Goal: Task Accomplishment & Management: Use online tool/utility

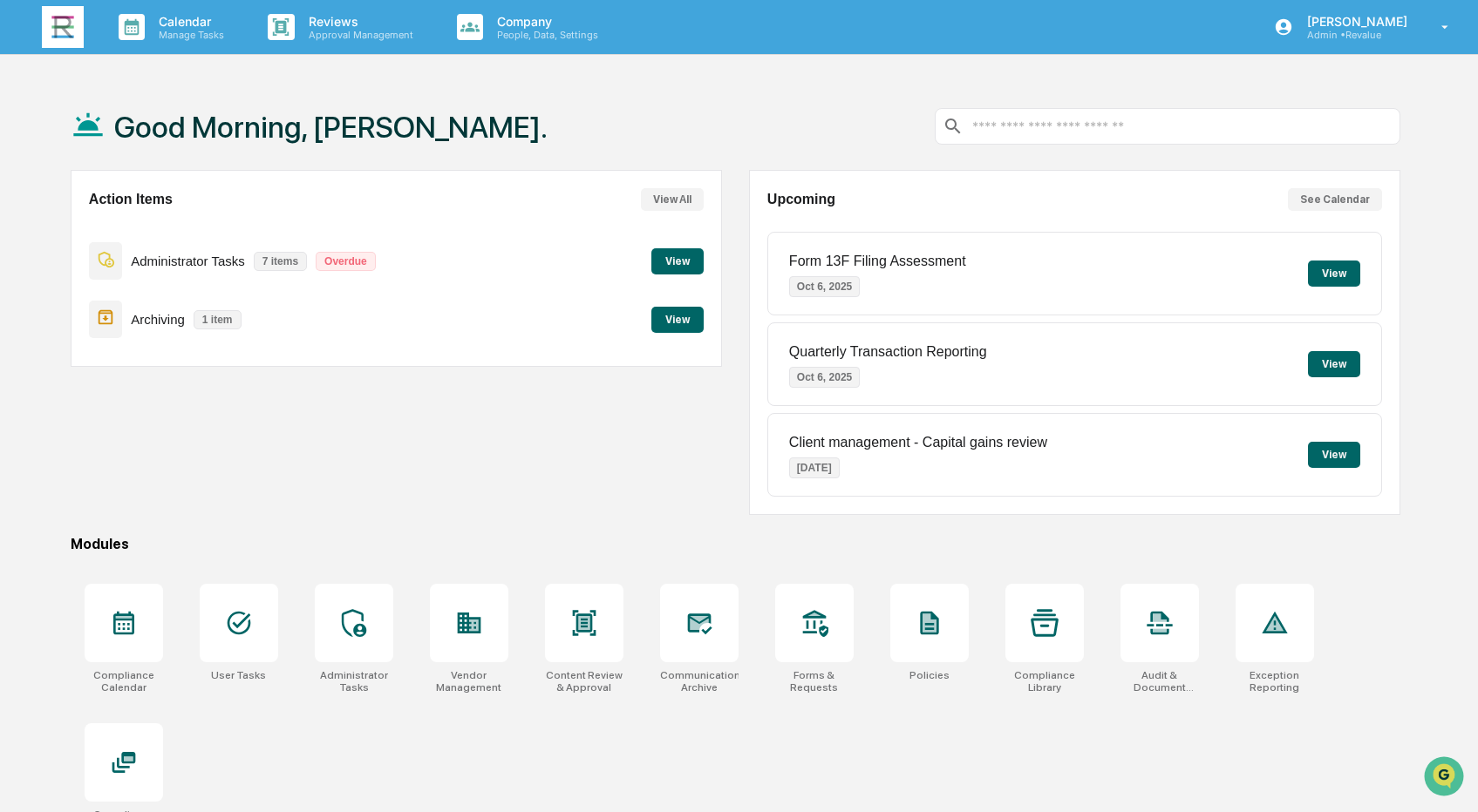
click at [691, 323] on button "View" at bounding box center [677, 320] width 52 height 26
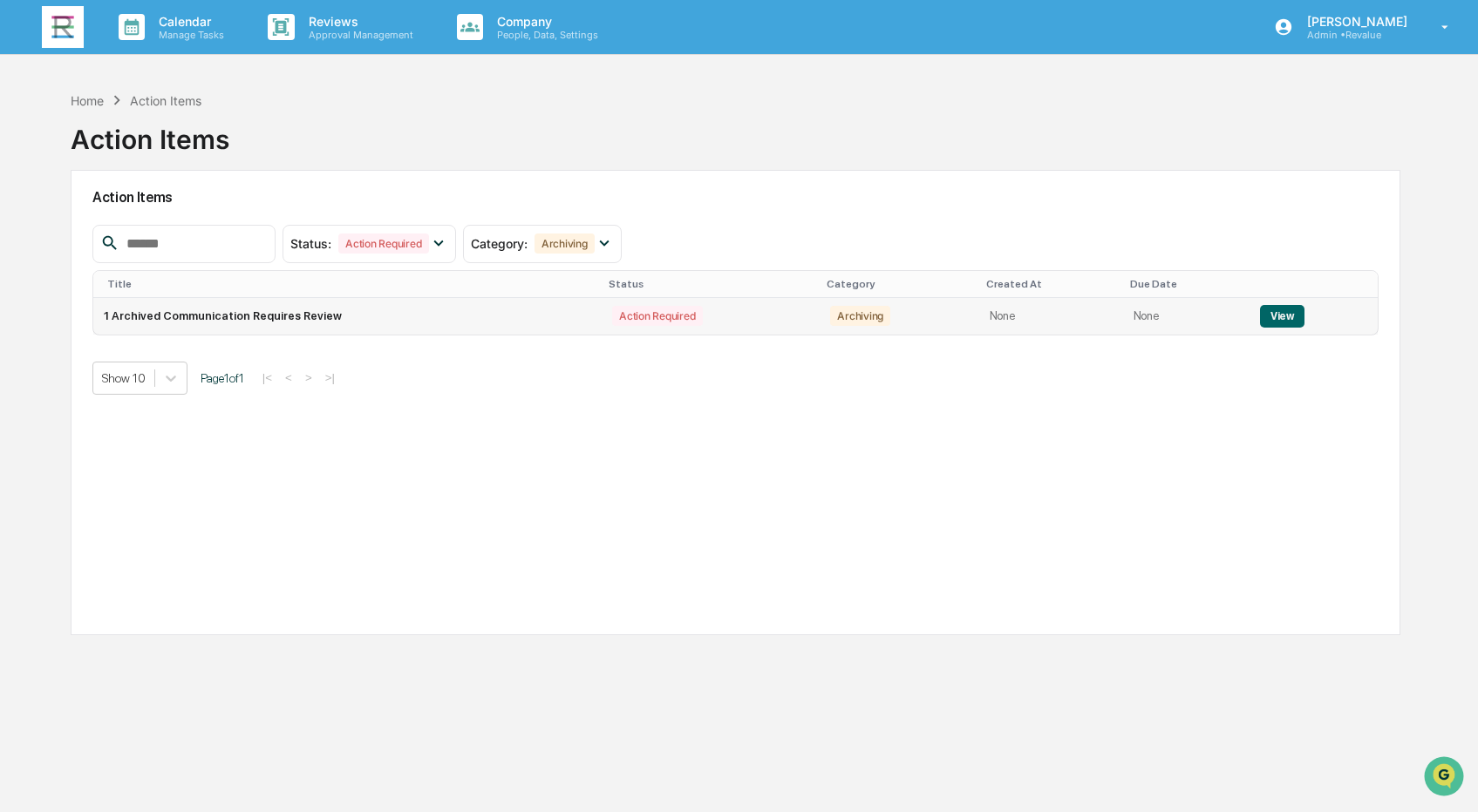
click at [1288, 312] on button "View" at bounding box center [1282, 316] width 44 height 23
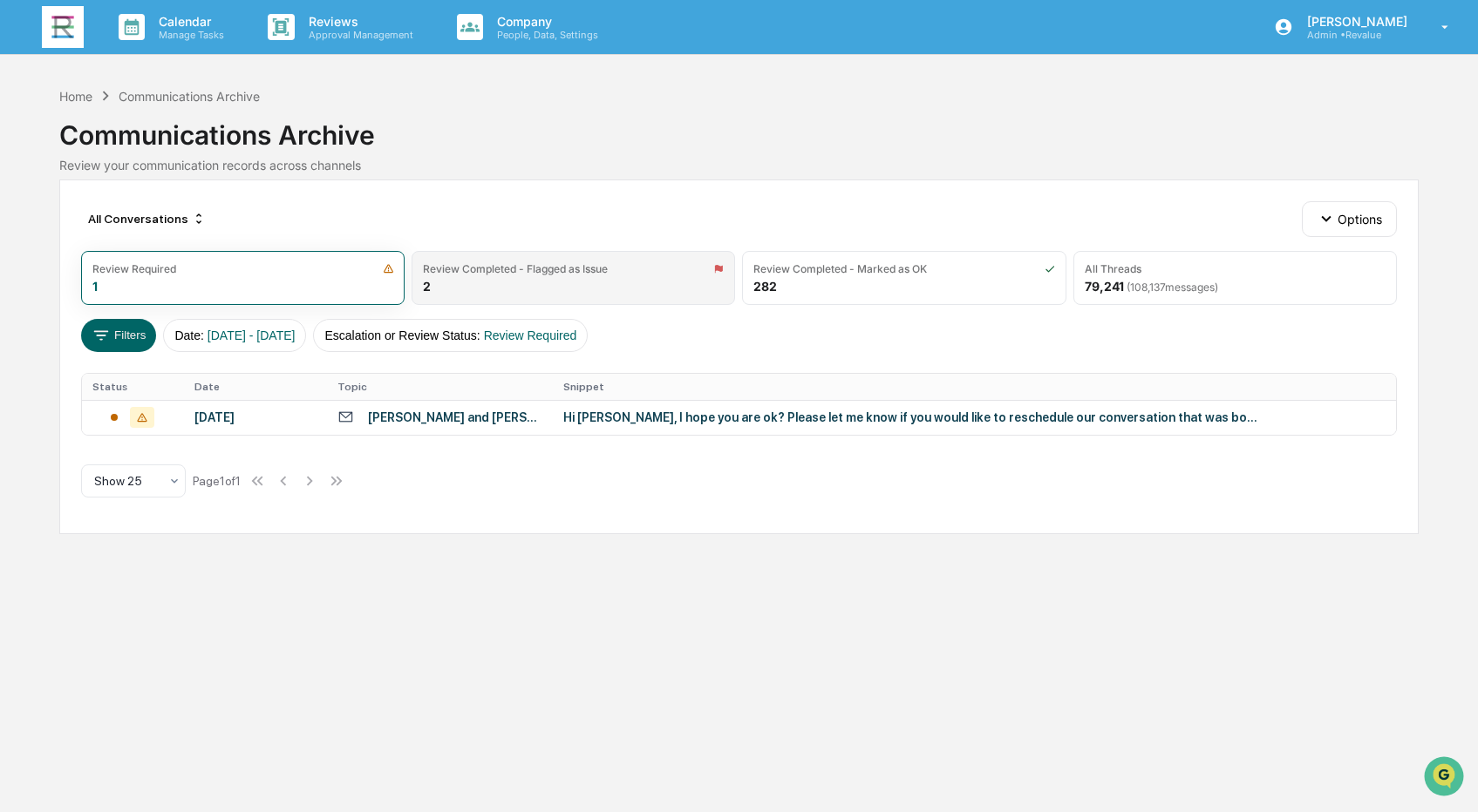
click at [583, 276] on div "Review Completed - Flagged as Issue 2" at bounding box center [573, 278] width 324 height 54
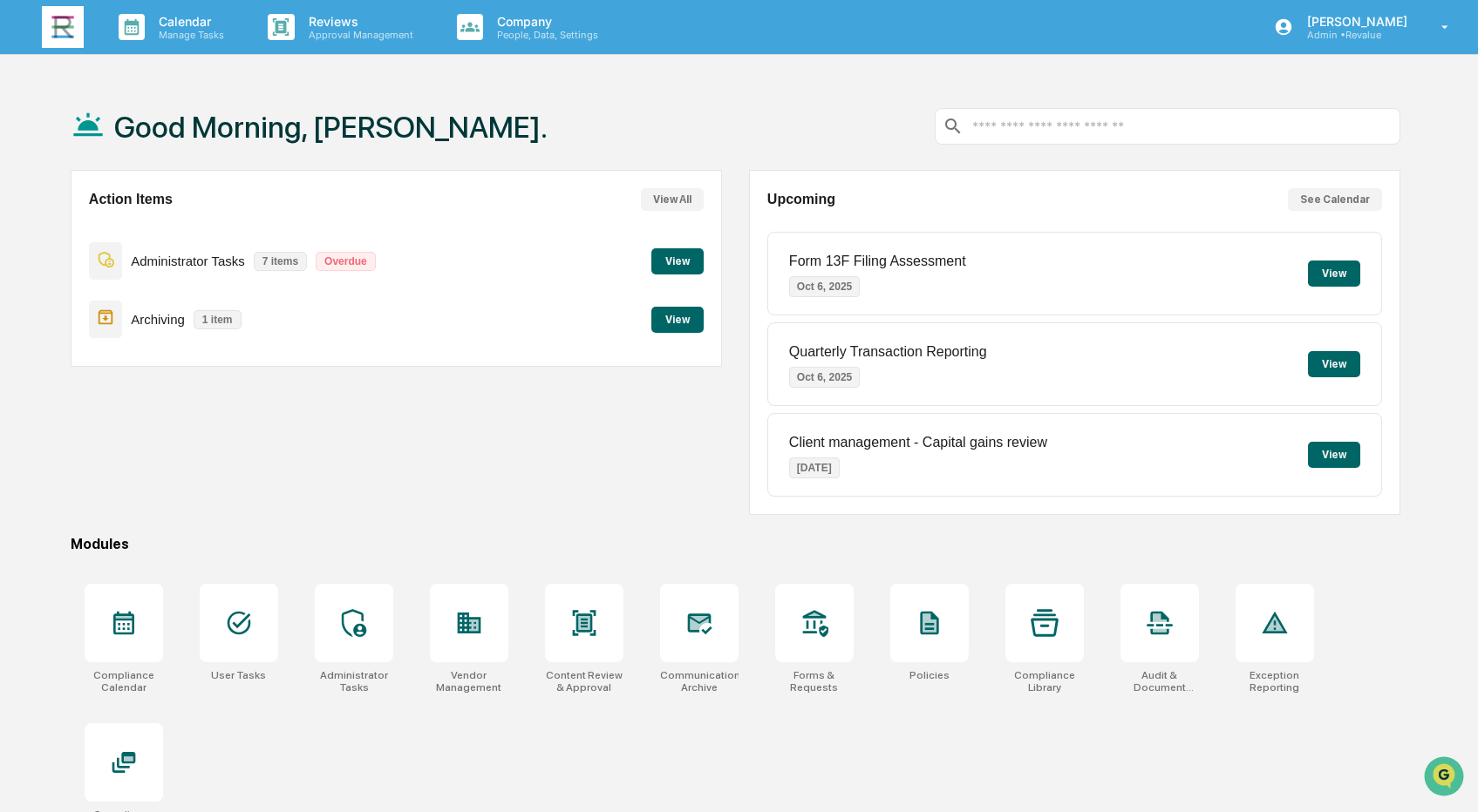
click at [670, 316] on button "View" at bounding box center [677, 320] width 52 height 26
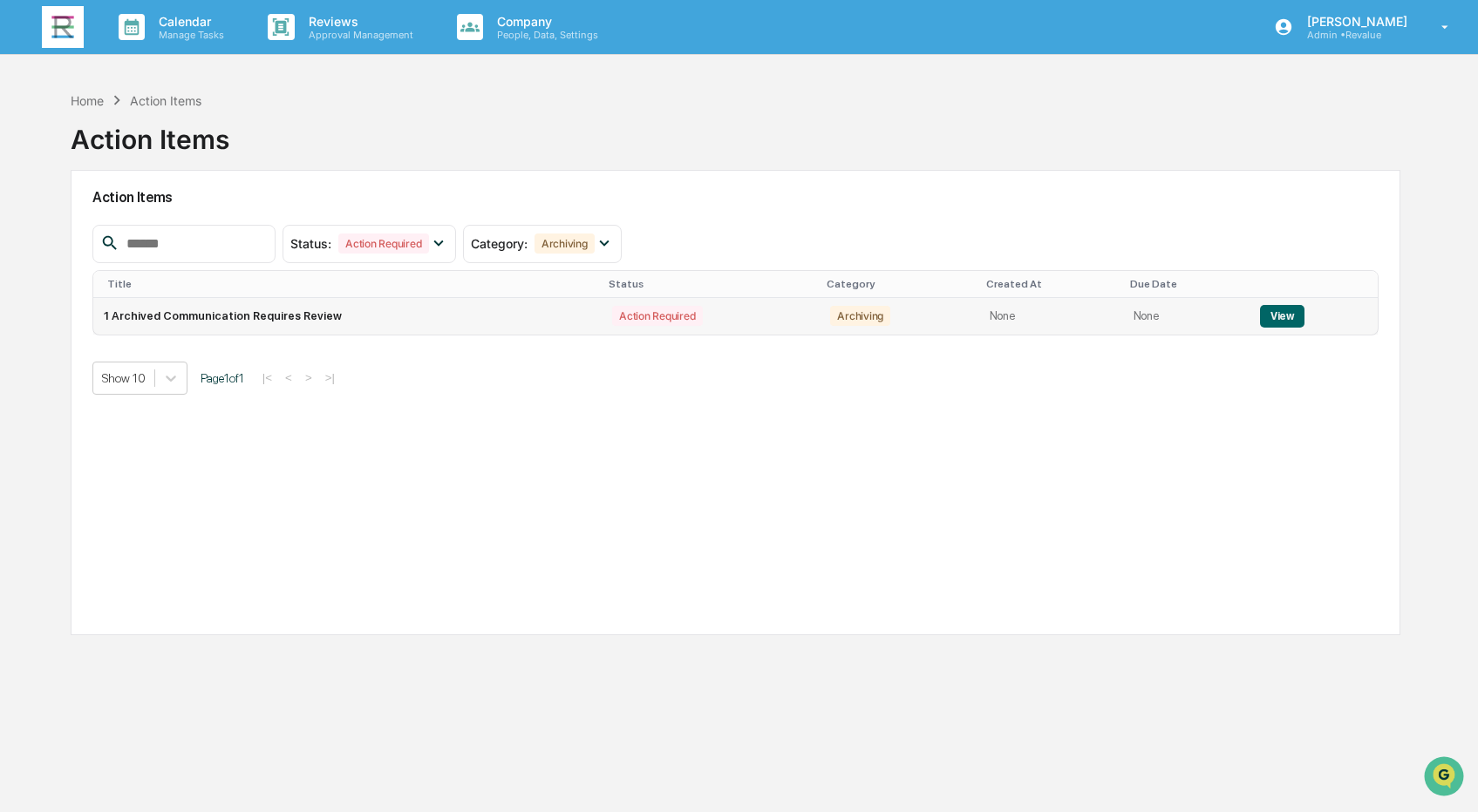
click at [401, 309] on td "1 Archived Communication Requires Review" at bounding box center [347, 316] width 509 height 37
click at [1269, 310] on button "View" at bounding box center [1282, 316] width 44 height 23
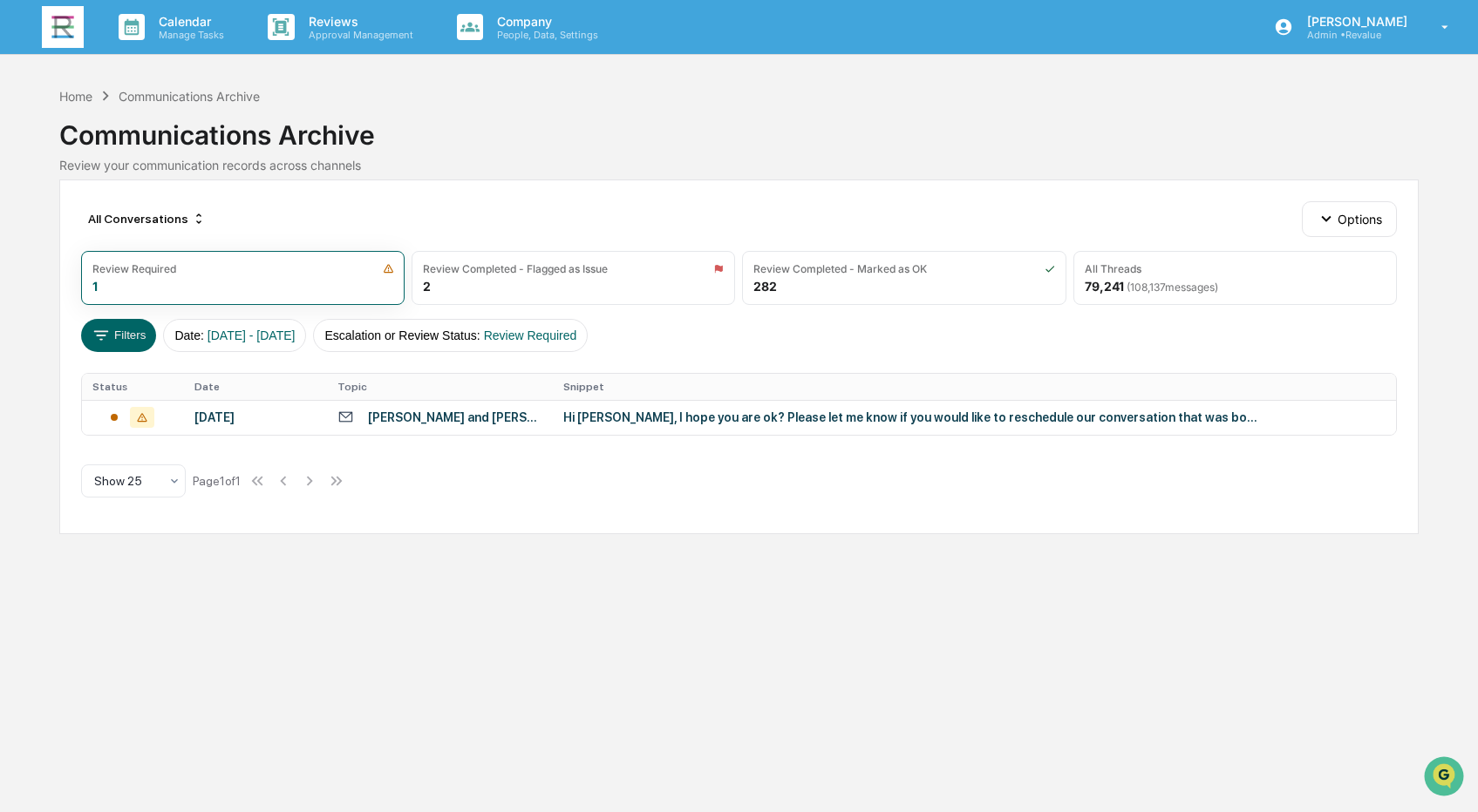
click at [661, 182] on div "All Conversations Options Review Required 1 Review Completed - Flagged as Issue…" at bounding box center [739, 357] width 1359 height 355
click at [689, 415] on div "Hi Heather, I hope you are ok? Please let me know if you would like to reschedu…" at bounding box center [911, 417] width 697 height 14
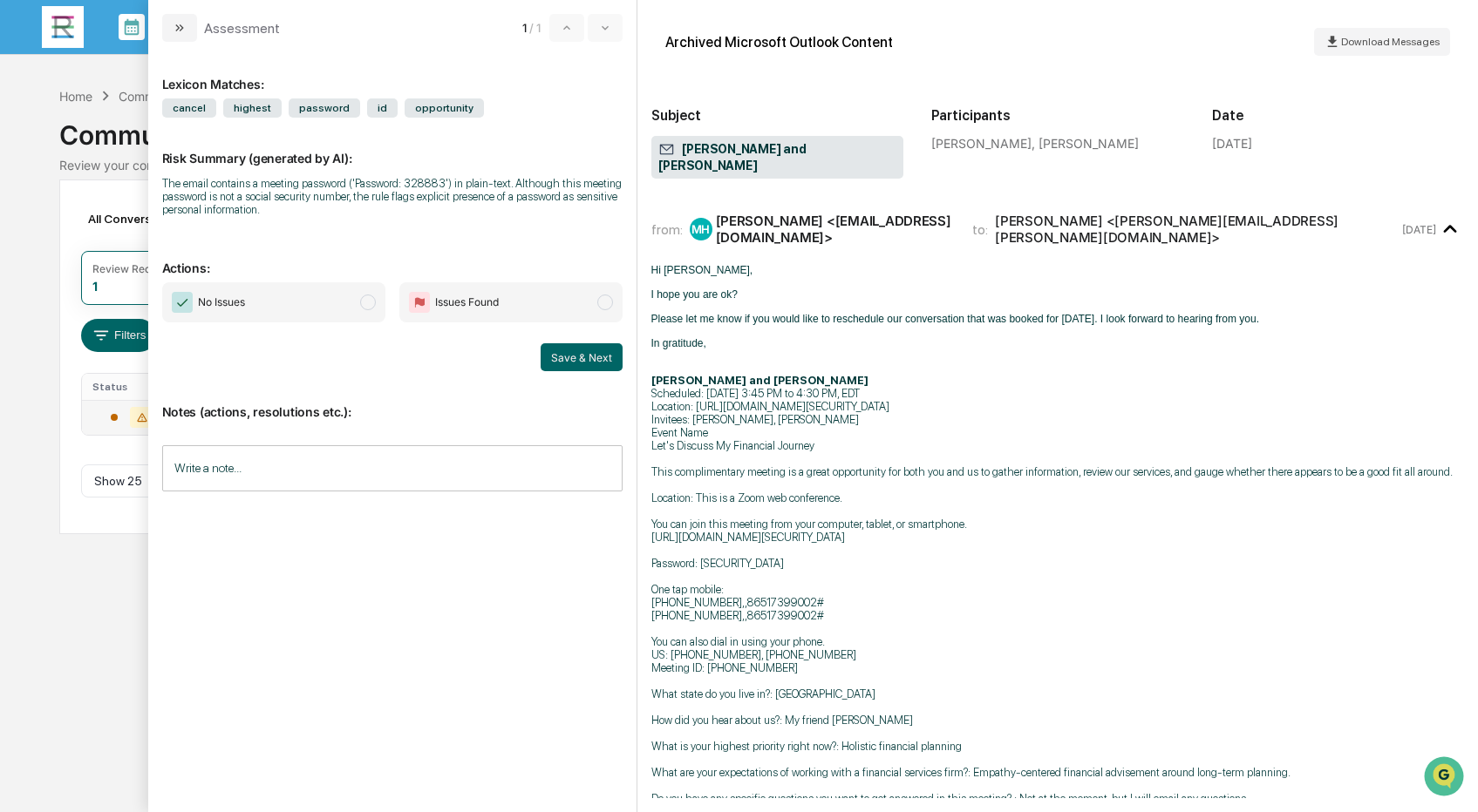
click at [373, 305] on span "modal" at bounding box center [367, 302] width 16 height 16
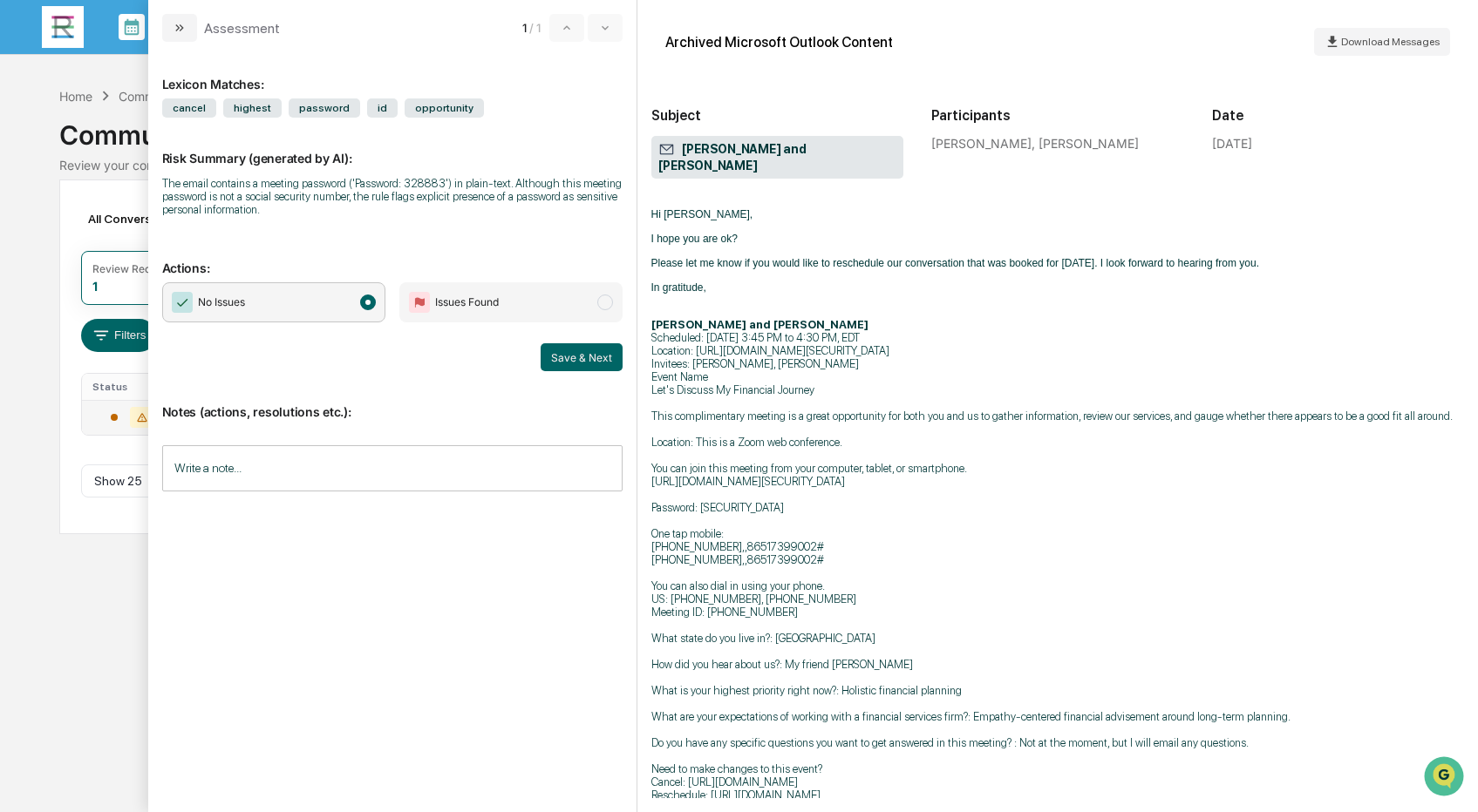
scroll to position [101, 0]
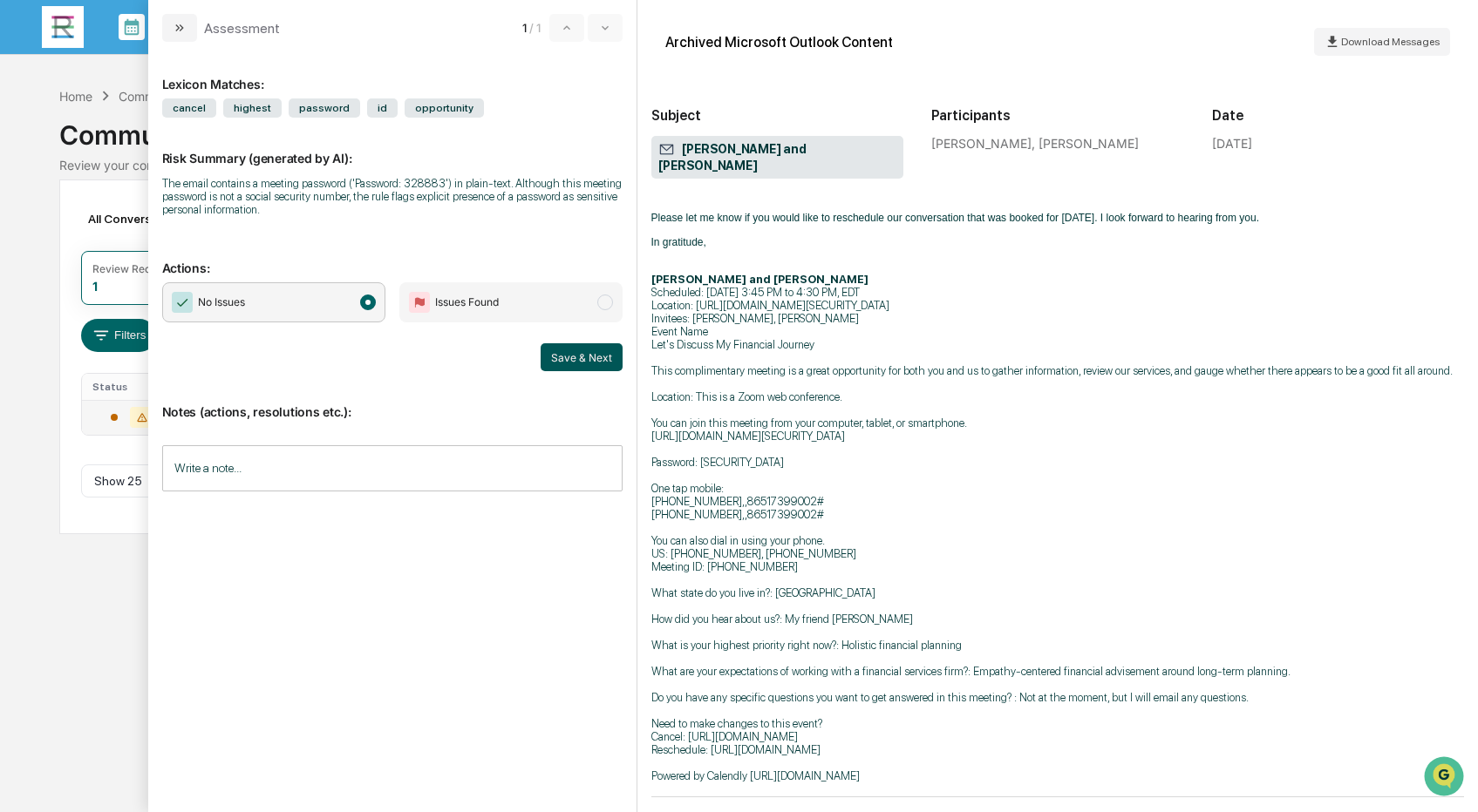
click at [570, 357] on button "Save & Next" at bounding box center [581, 357] width 82 height 28
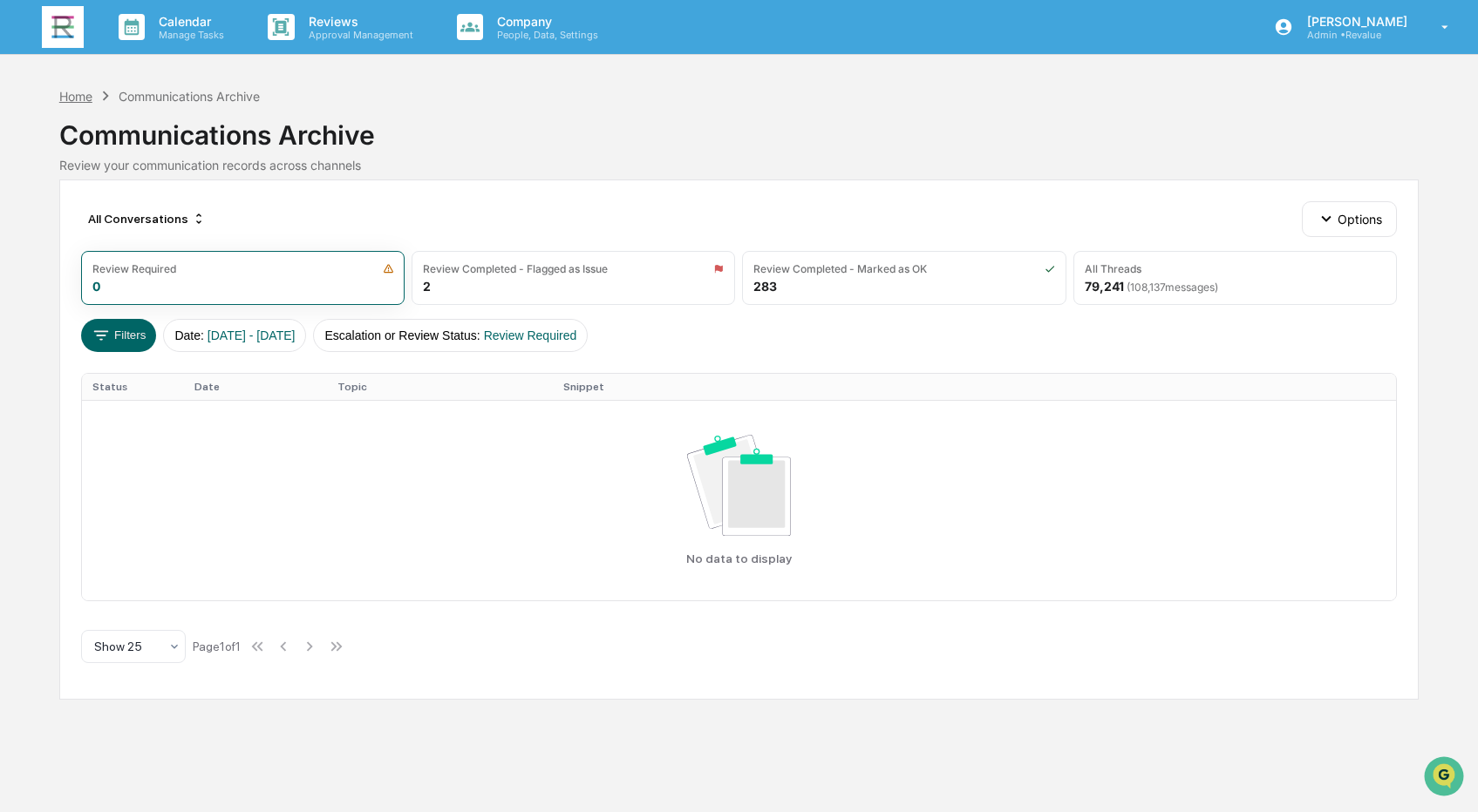
click at [87, 99] on div "Home" at bounding box center [75, 97] width 33 height 15
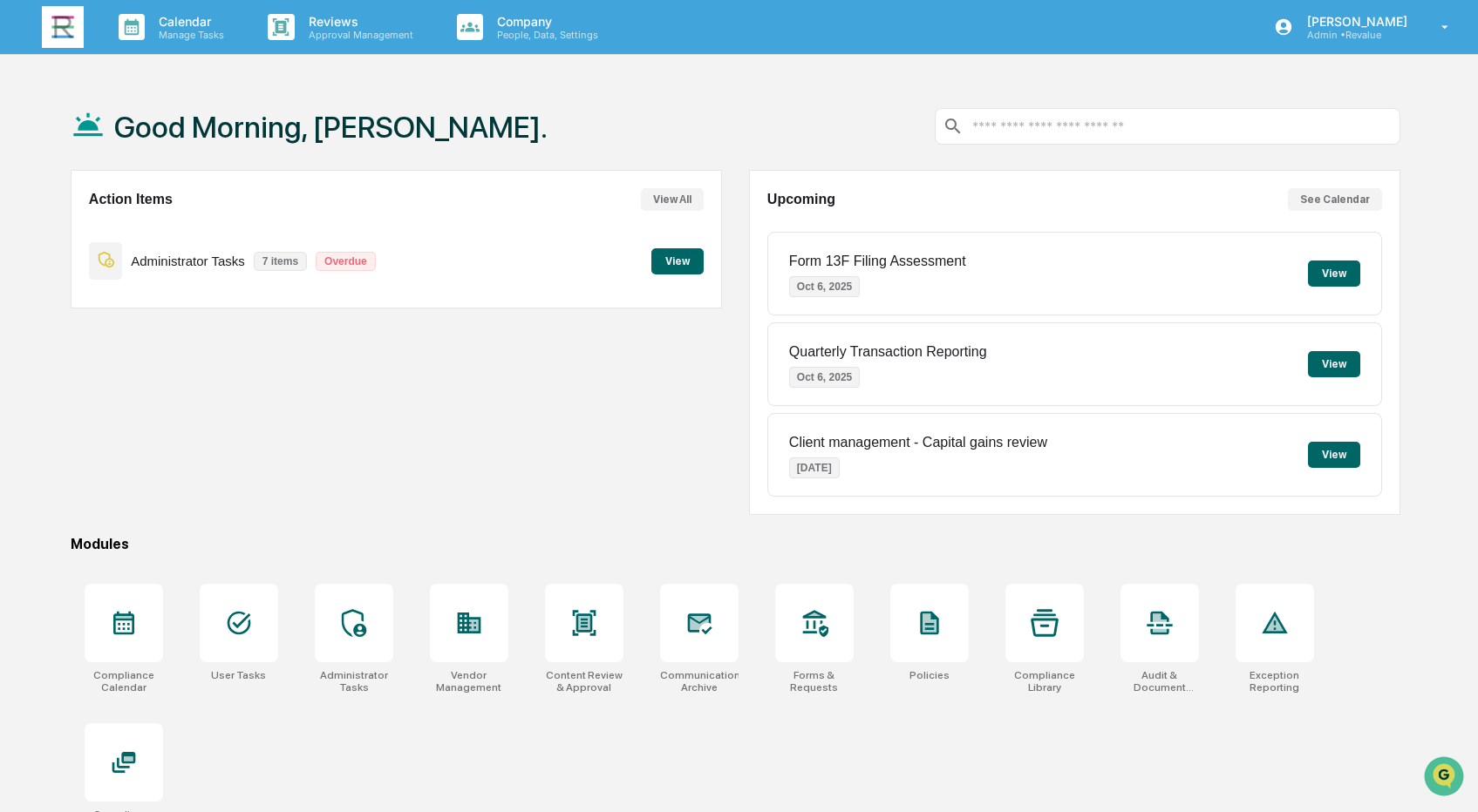
click at [694, 267] on button "View" at bounding box center [677, 261] width 52 height 26
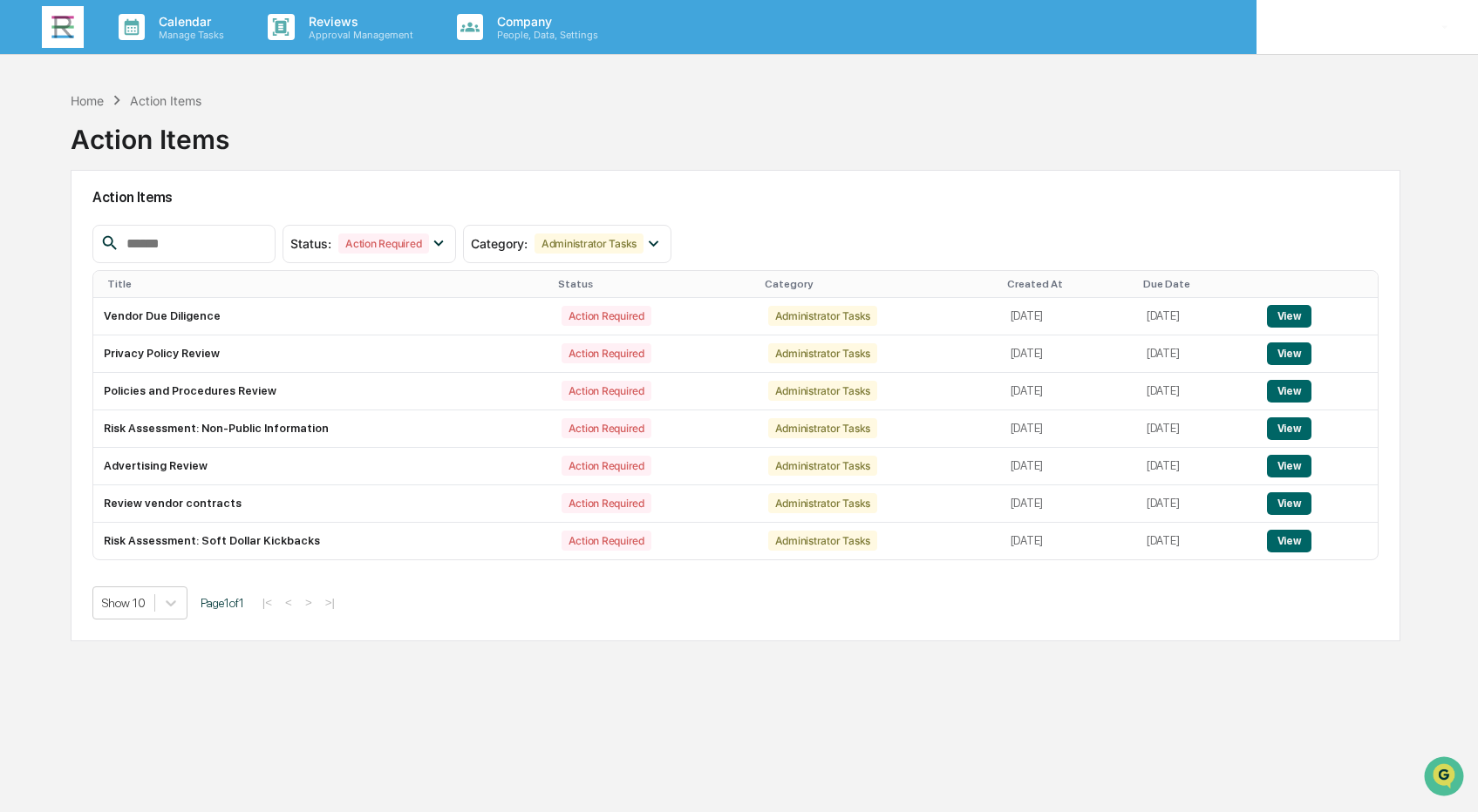
click at [1400, 21] on p "[PERSON_NAME]" at bounding box center [1355, 21] width 123 height 15
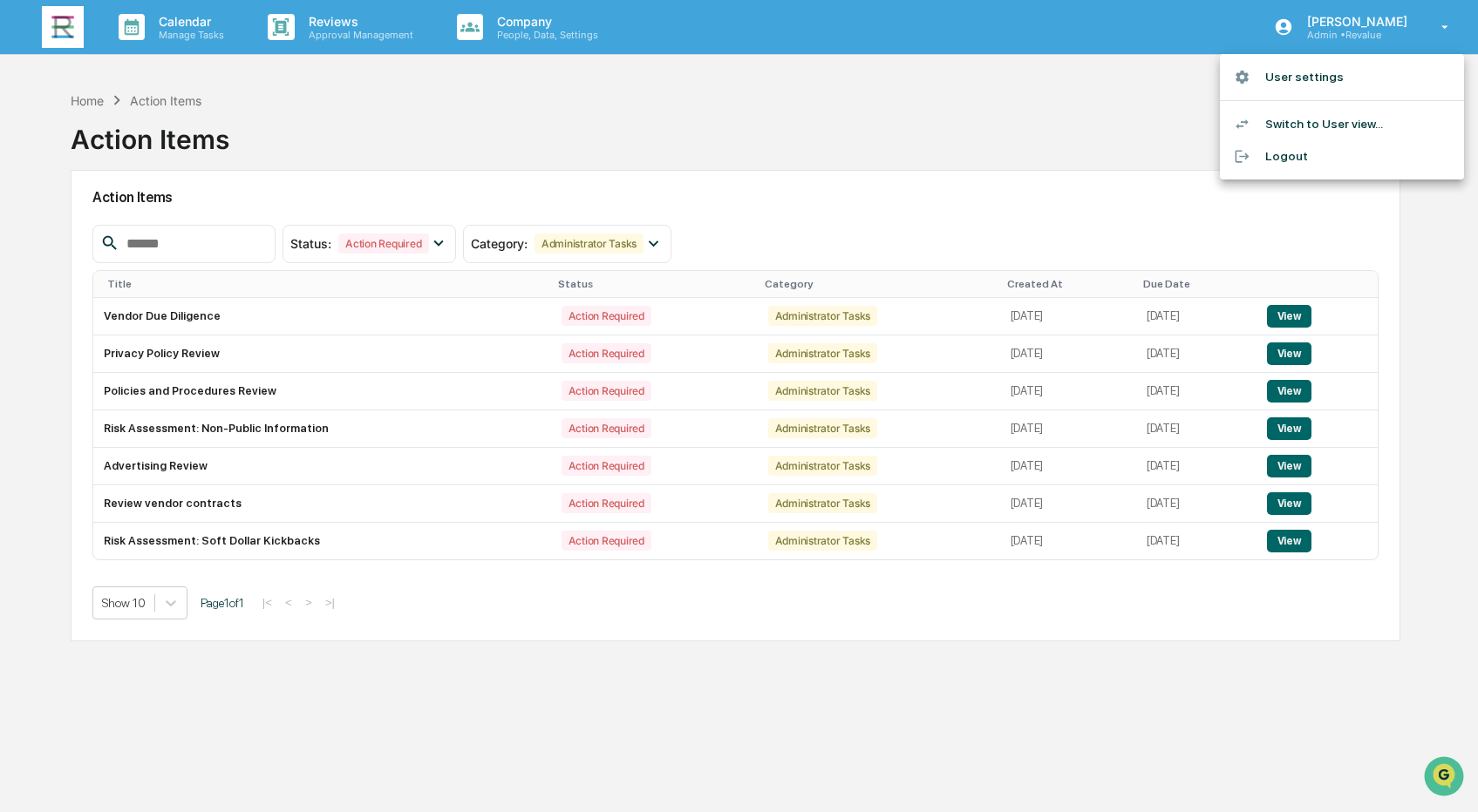
click at [1335, 127] on li "Switch to User view..." at bounding box center [1341, 124] width 244 height 32
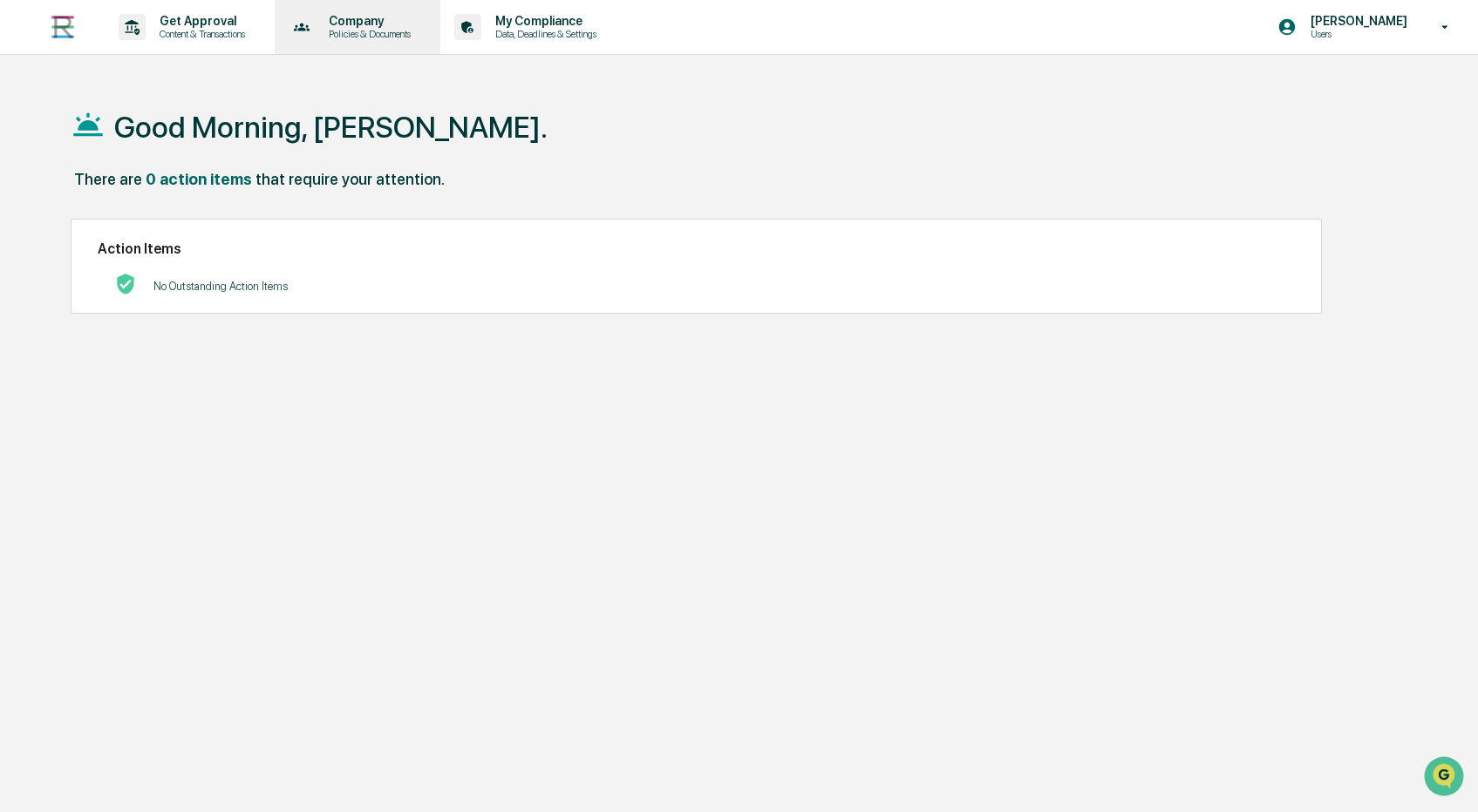
click at [419, 21] on p "Company" at bounding box center [367, 20] width 105 height 14
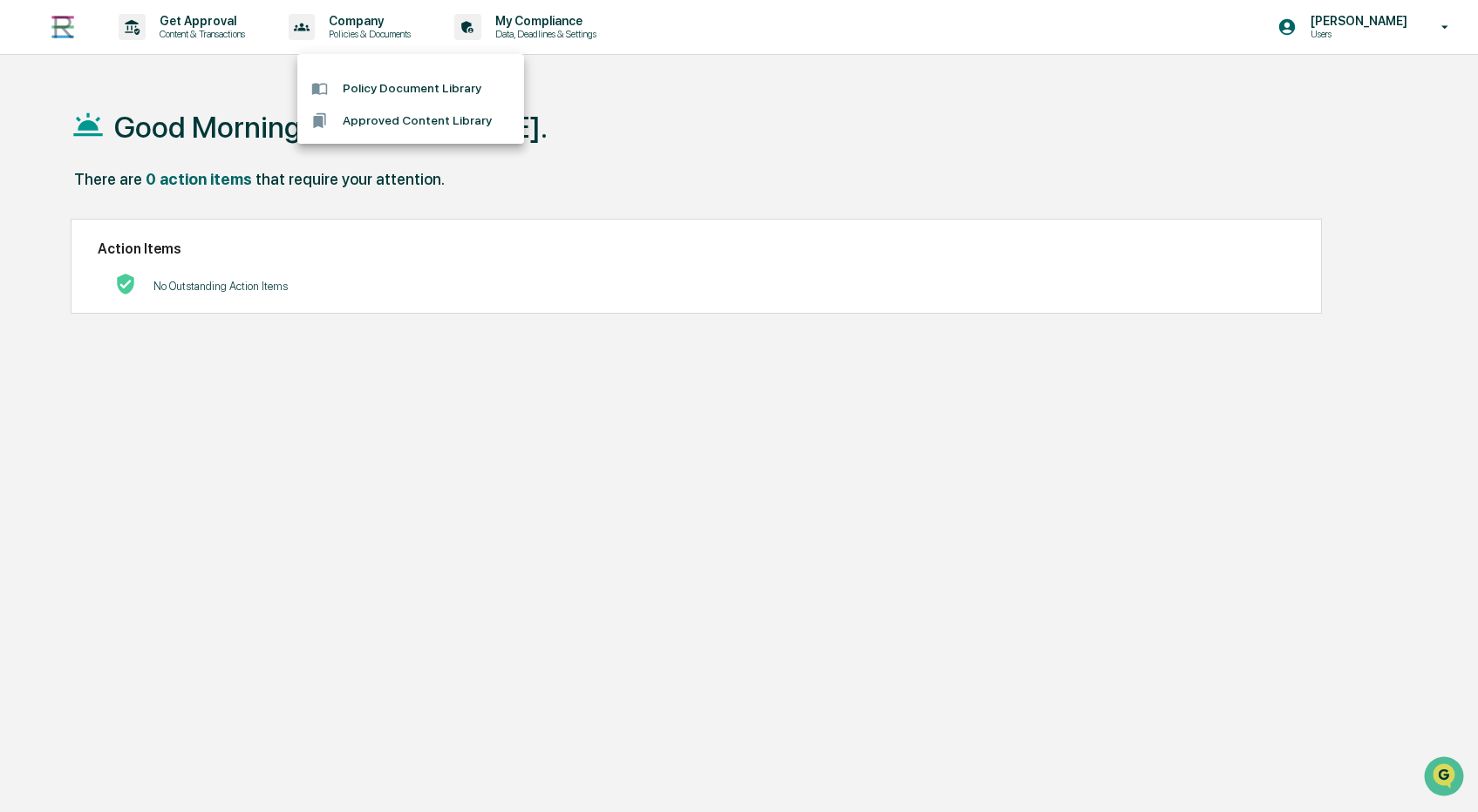
click at [243, 29] on div at bounding box center [739, 406] width 1478 height 812
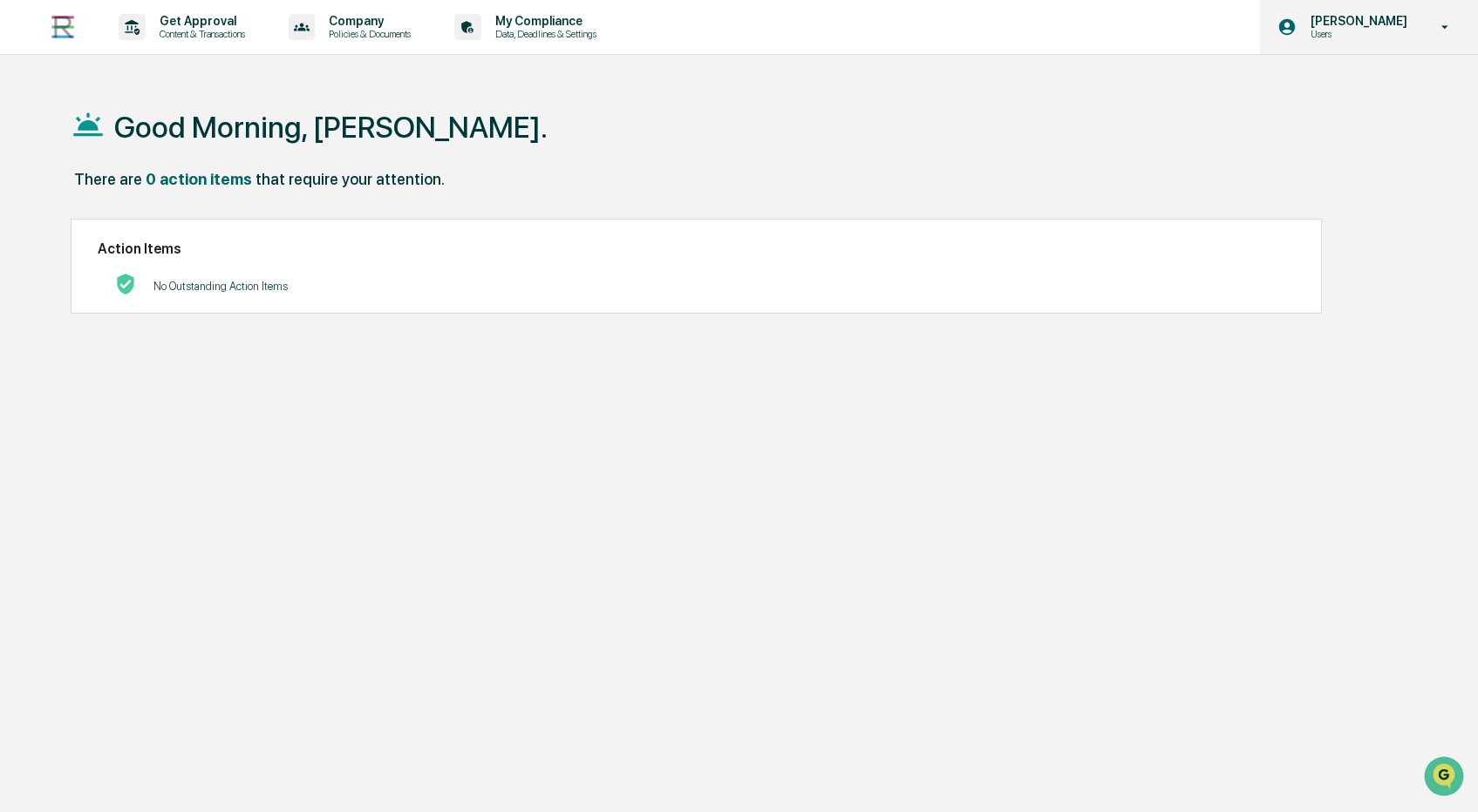
click at [1412, 30] on p "Users" at bounding box center [1356, 33] width 120 height 12
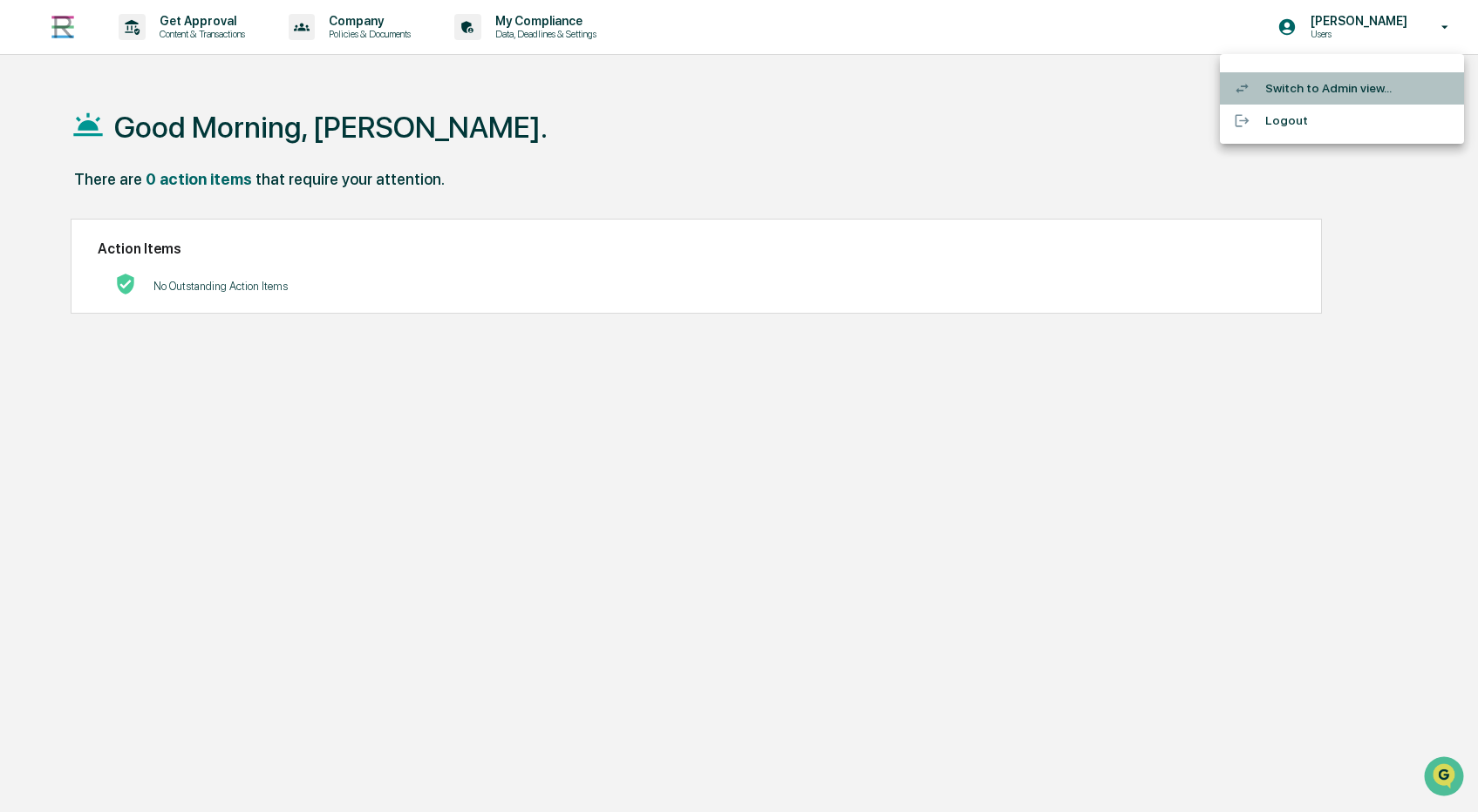
click at [1356, 92] on li "Switch to Admin view..." at bounding box center [1341, 88] width 244 height 32
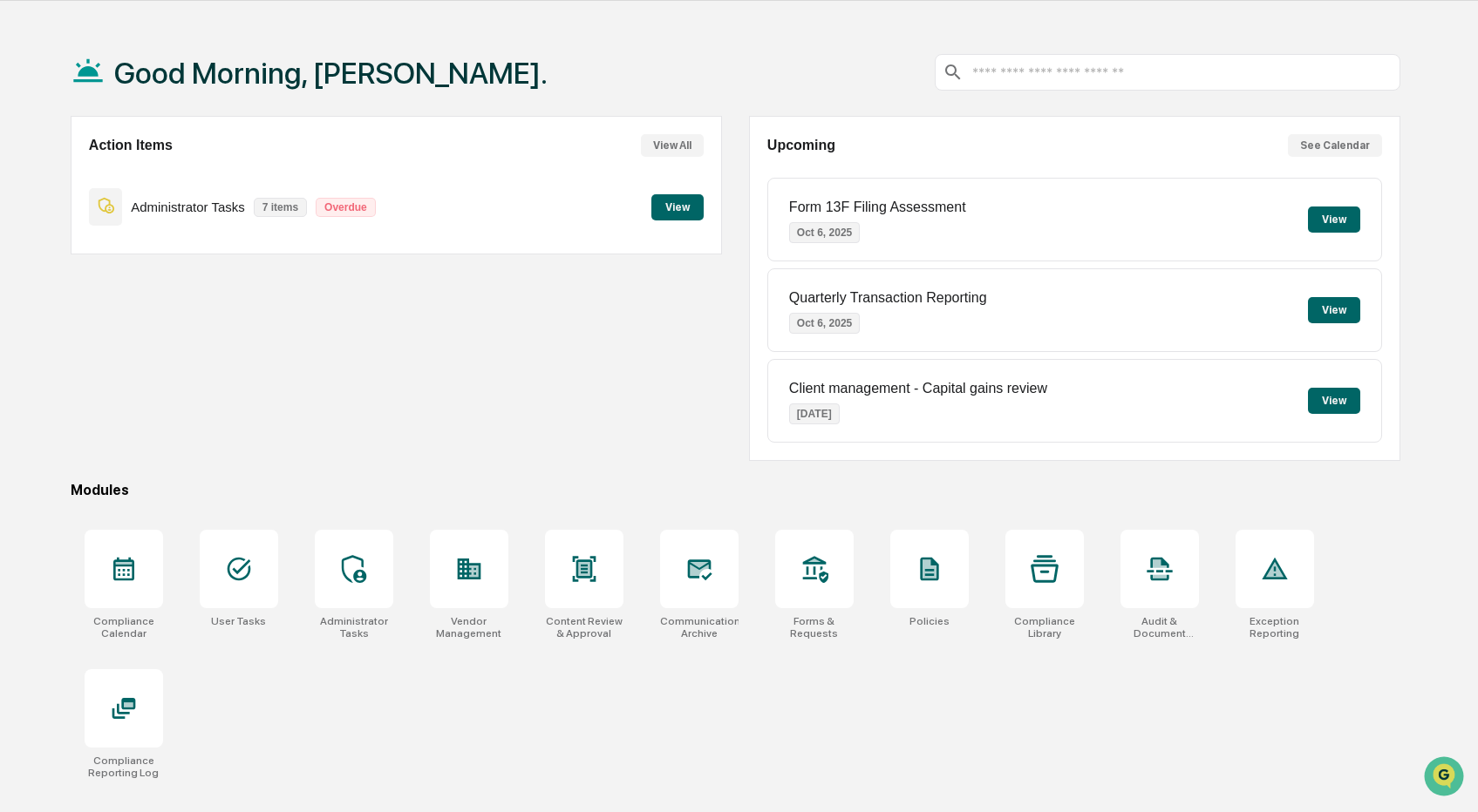
scroll to position [83, 0]
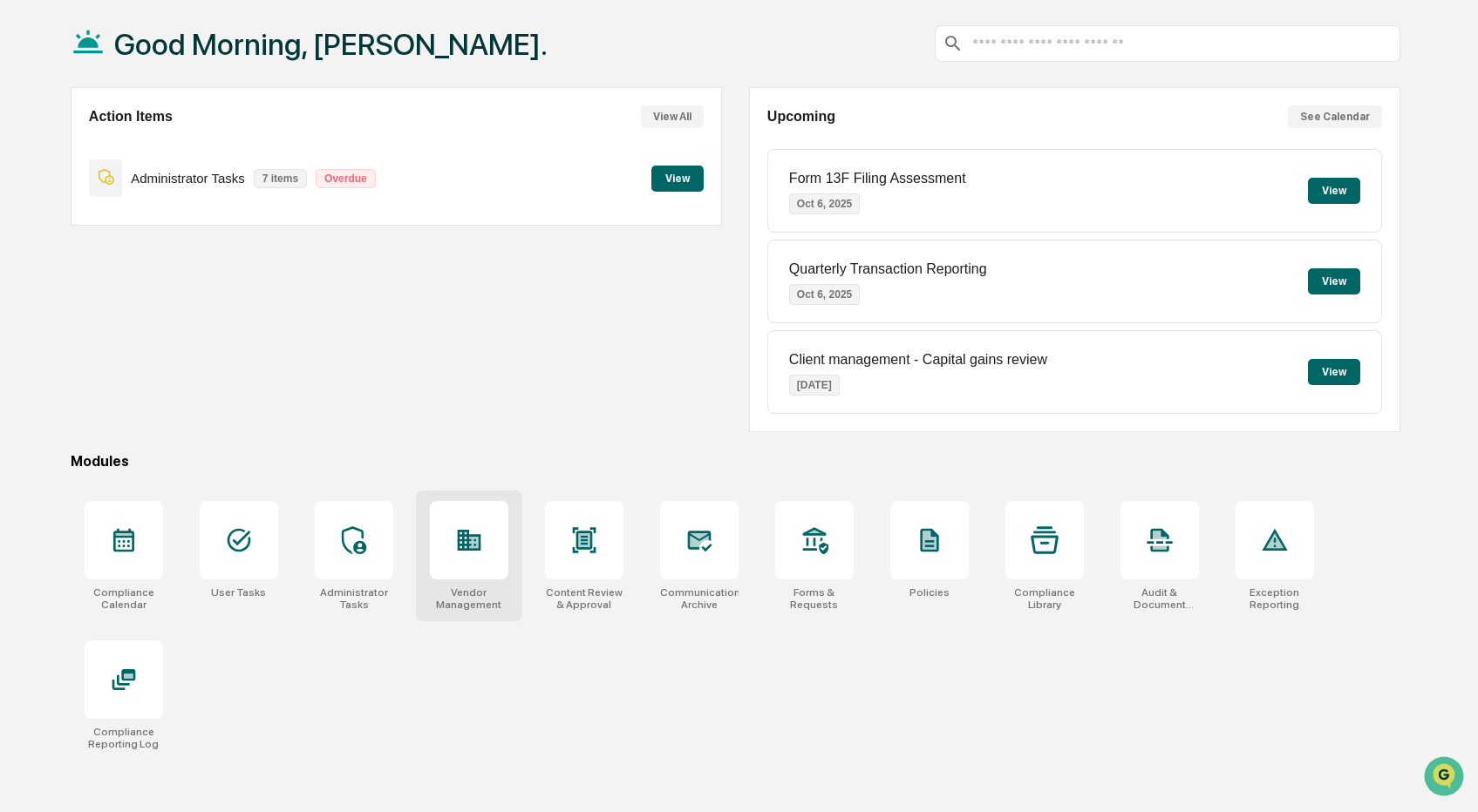
click at [462, 538] on icon at bounding box center [470, 540] width 24 height 21
click at [253, 525] on div at bounding box center [238, 540] width 78 height 78
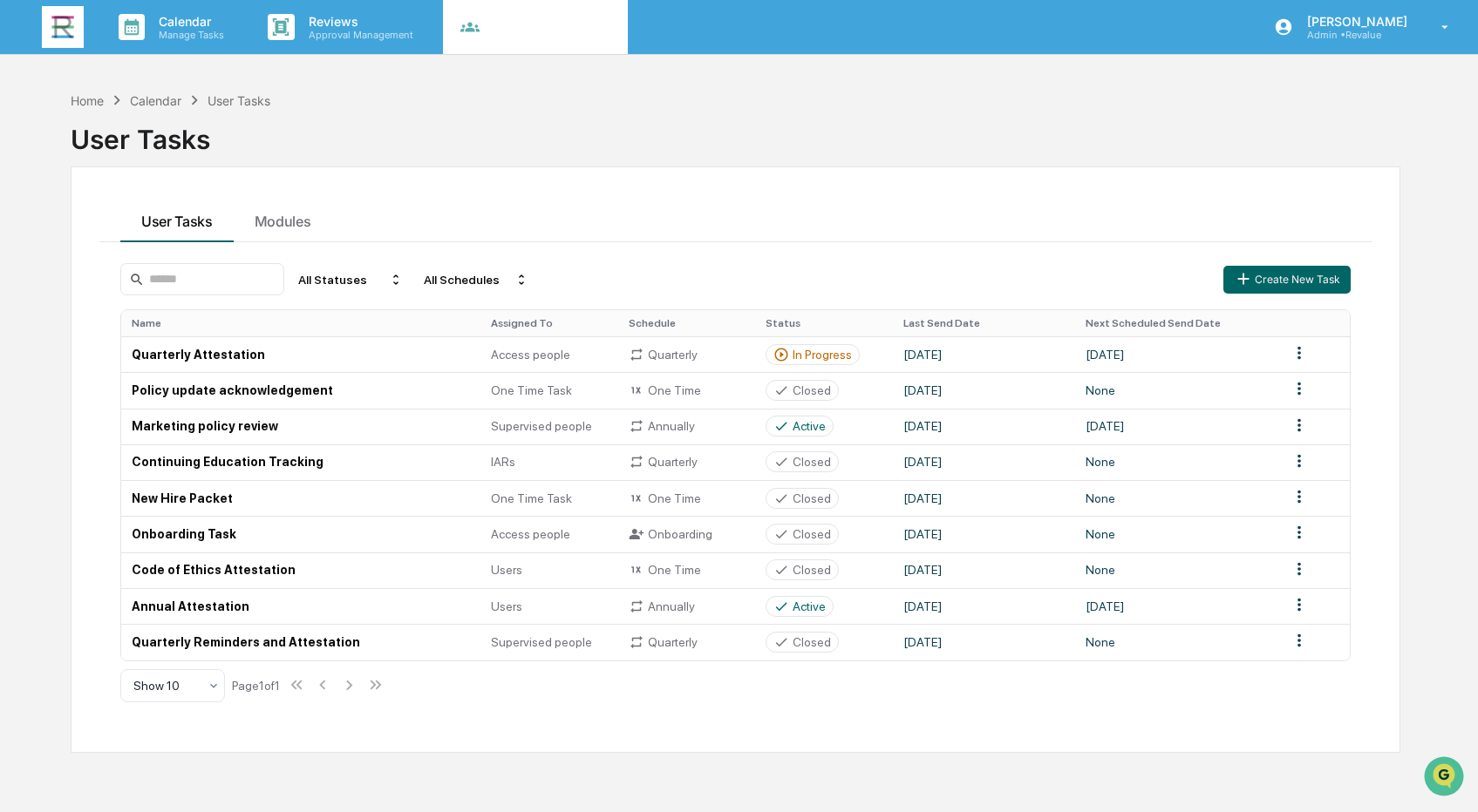
click at [516, 30] on p "People, Data, Settings" at bounding box center [544, 34] width 124 height 12
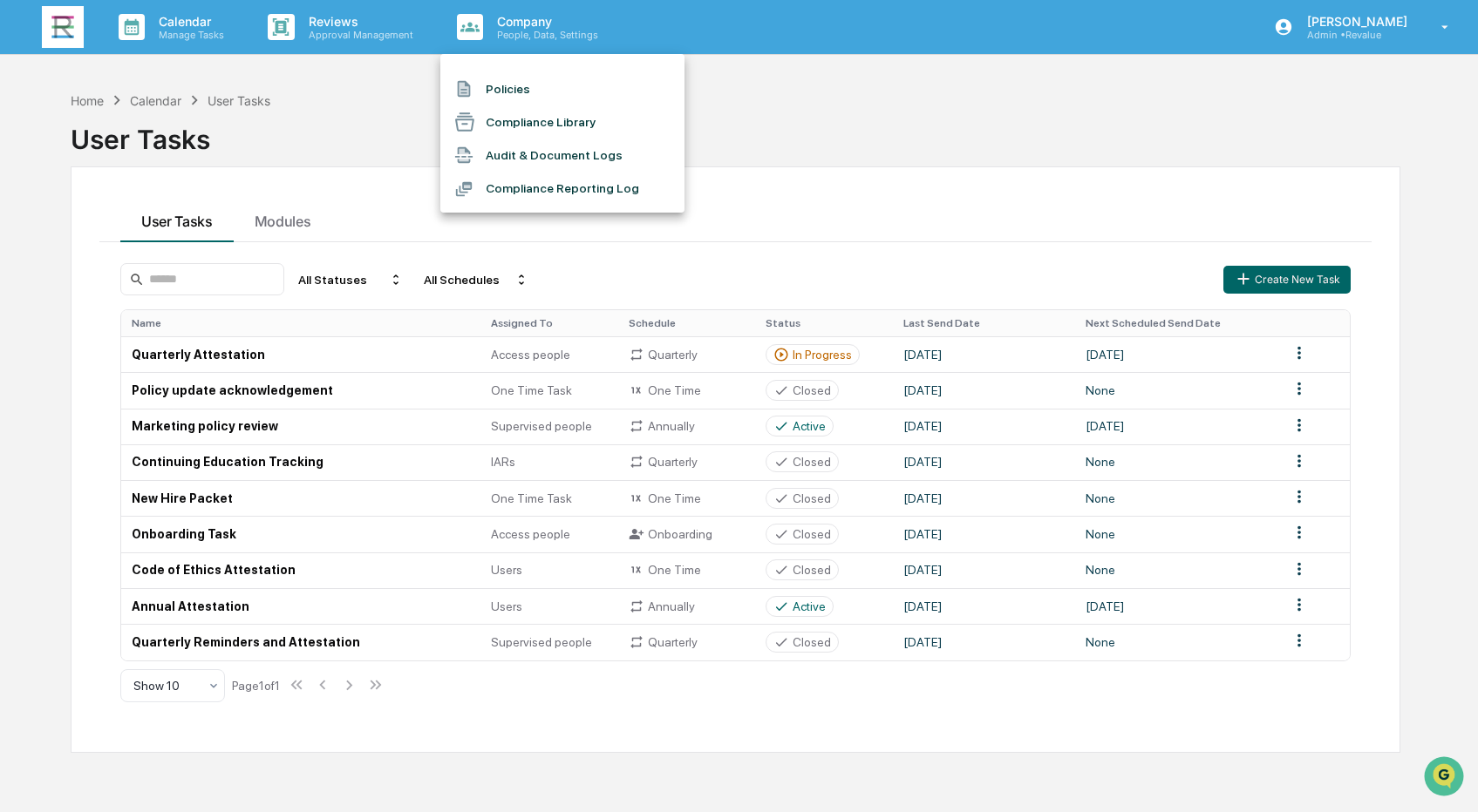
click at [999, 93] on div at bounding box center [739, 406] width 1478 height 812
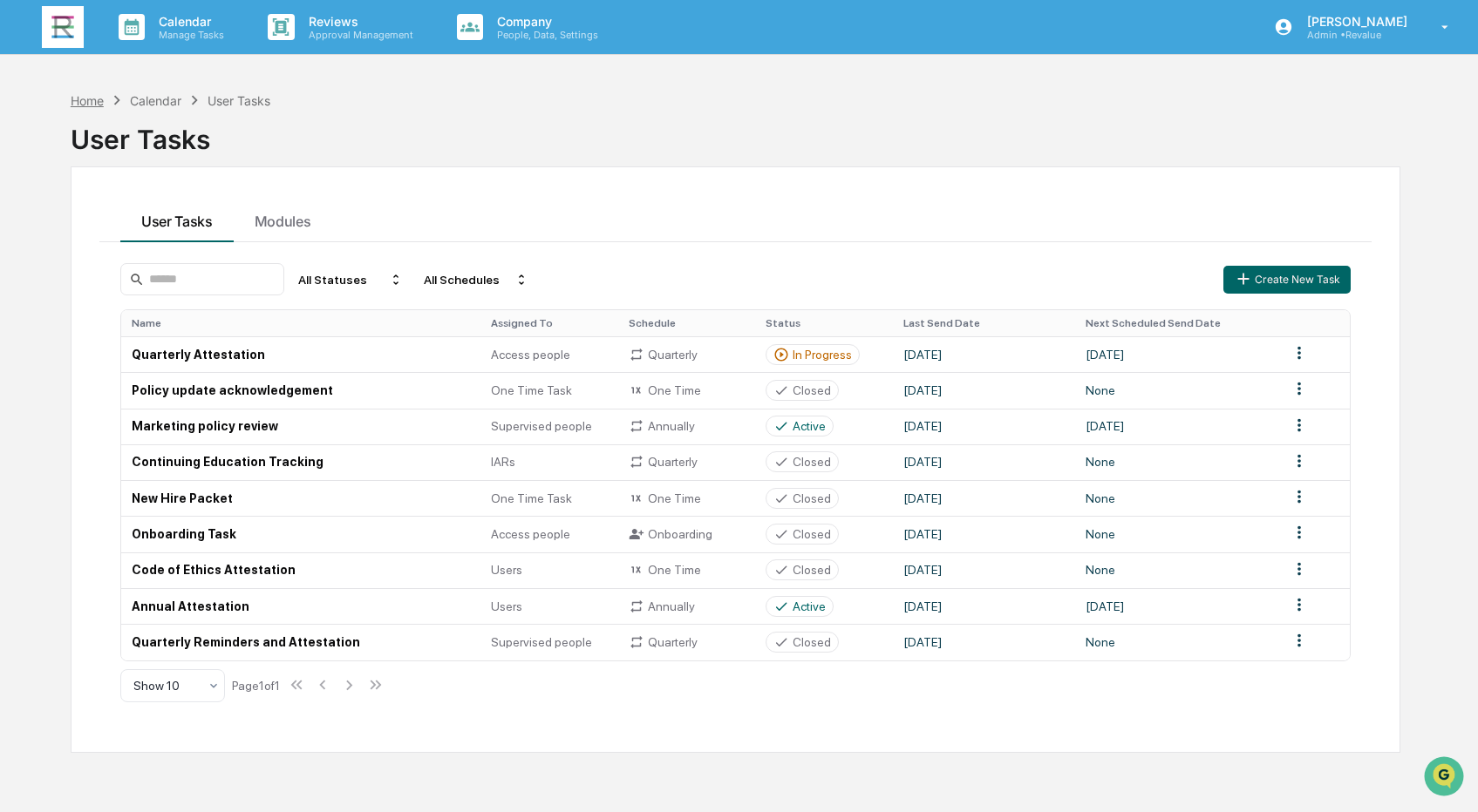
click at [104, 106] on div "Home Calendar User Tasks" at bounding box center [171, 100] width 201 height 19
click at [104, 106] on div "Home" at bounding box center [87, 100] width 33 height 15
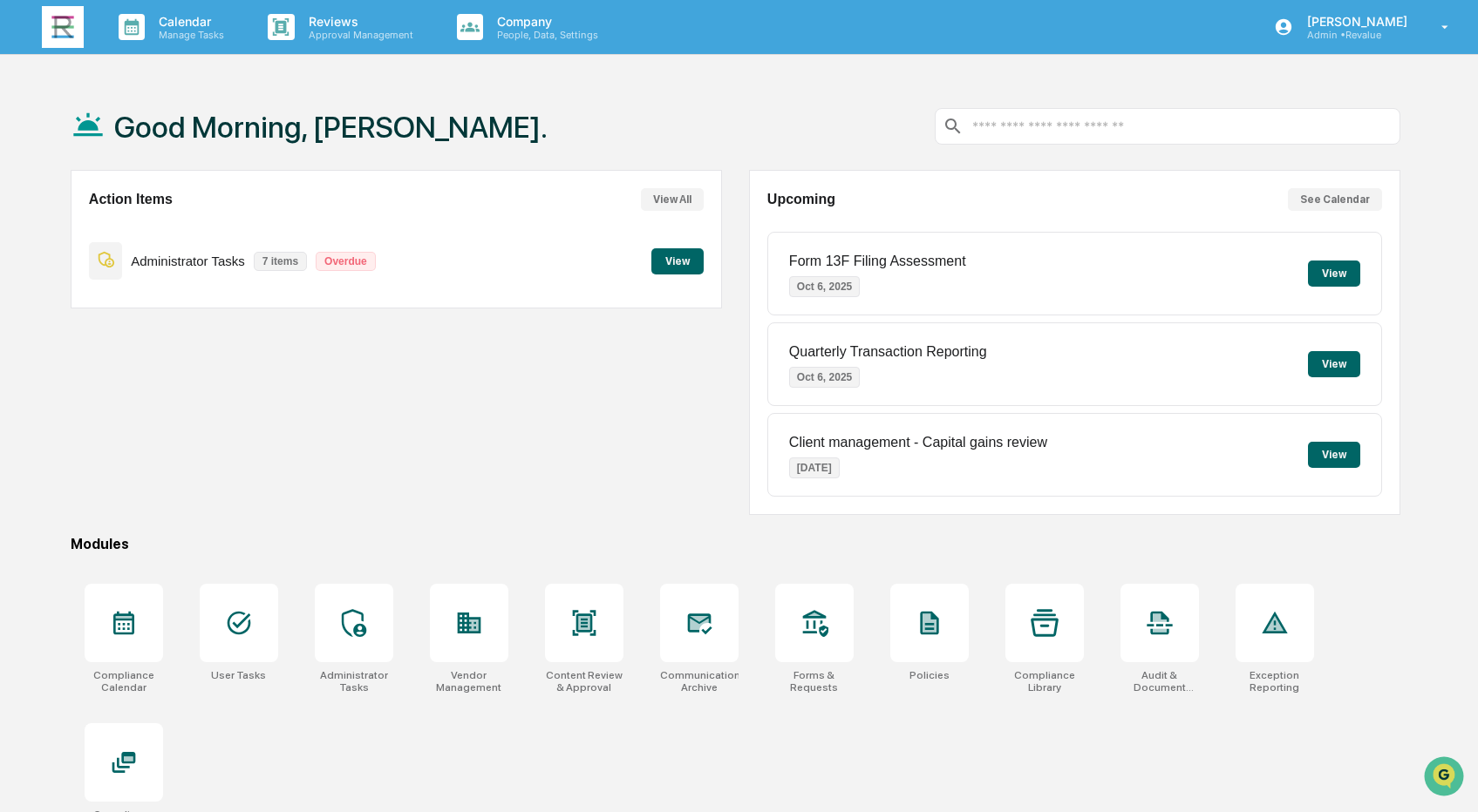
click at [676, 258] on button "View" at bounding box center [677, 261] width 52 height 26
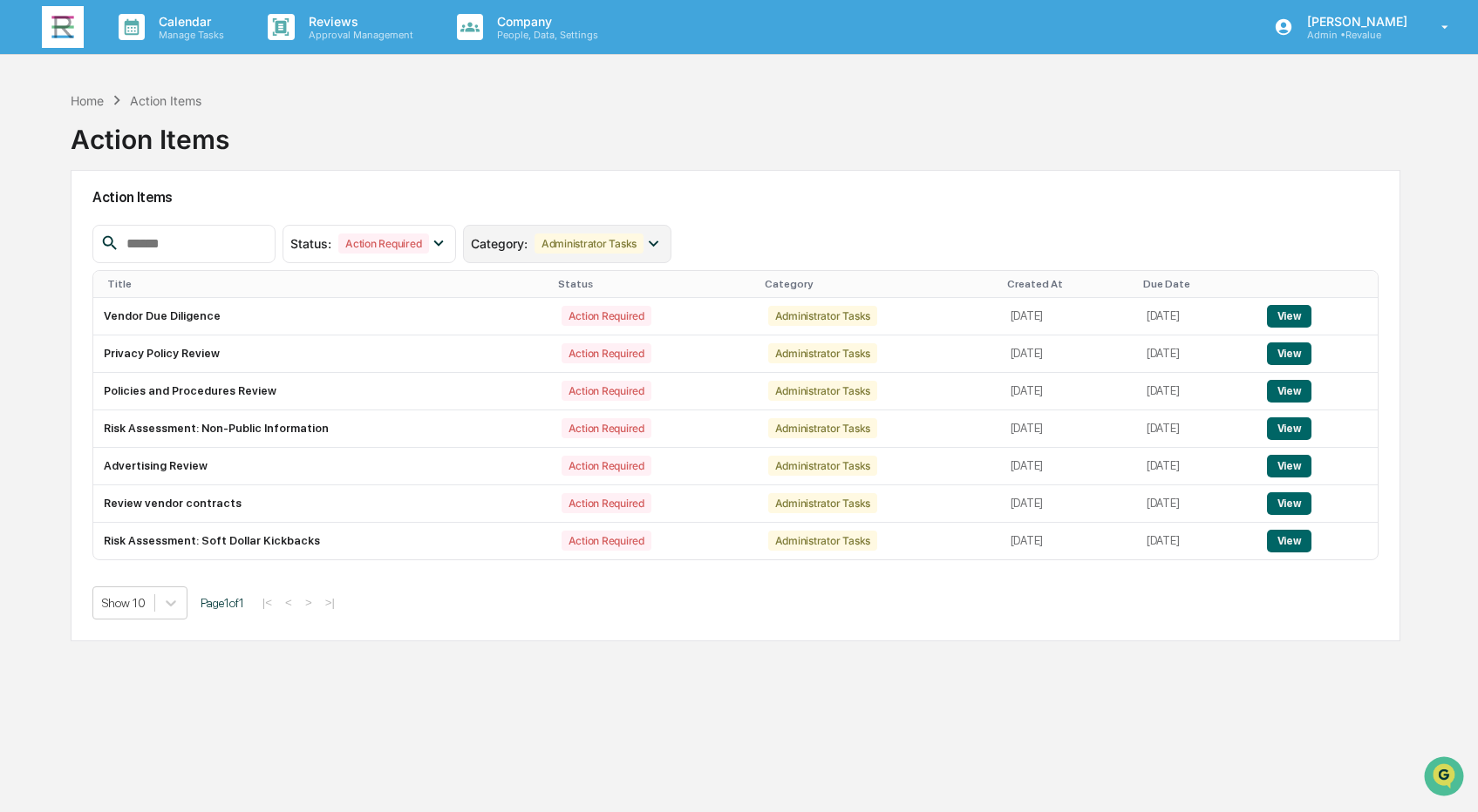
click at [653, 244] on icon at bounding box center [652, 243] width 19 height 19
click at [746, 203] on h2 "Action Items" at bounding box center [735, 198] width 1287 height 17
click at [1312, 319] on button "View" at bounding box center [1289, 316] width 44 height 23
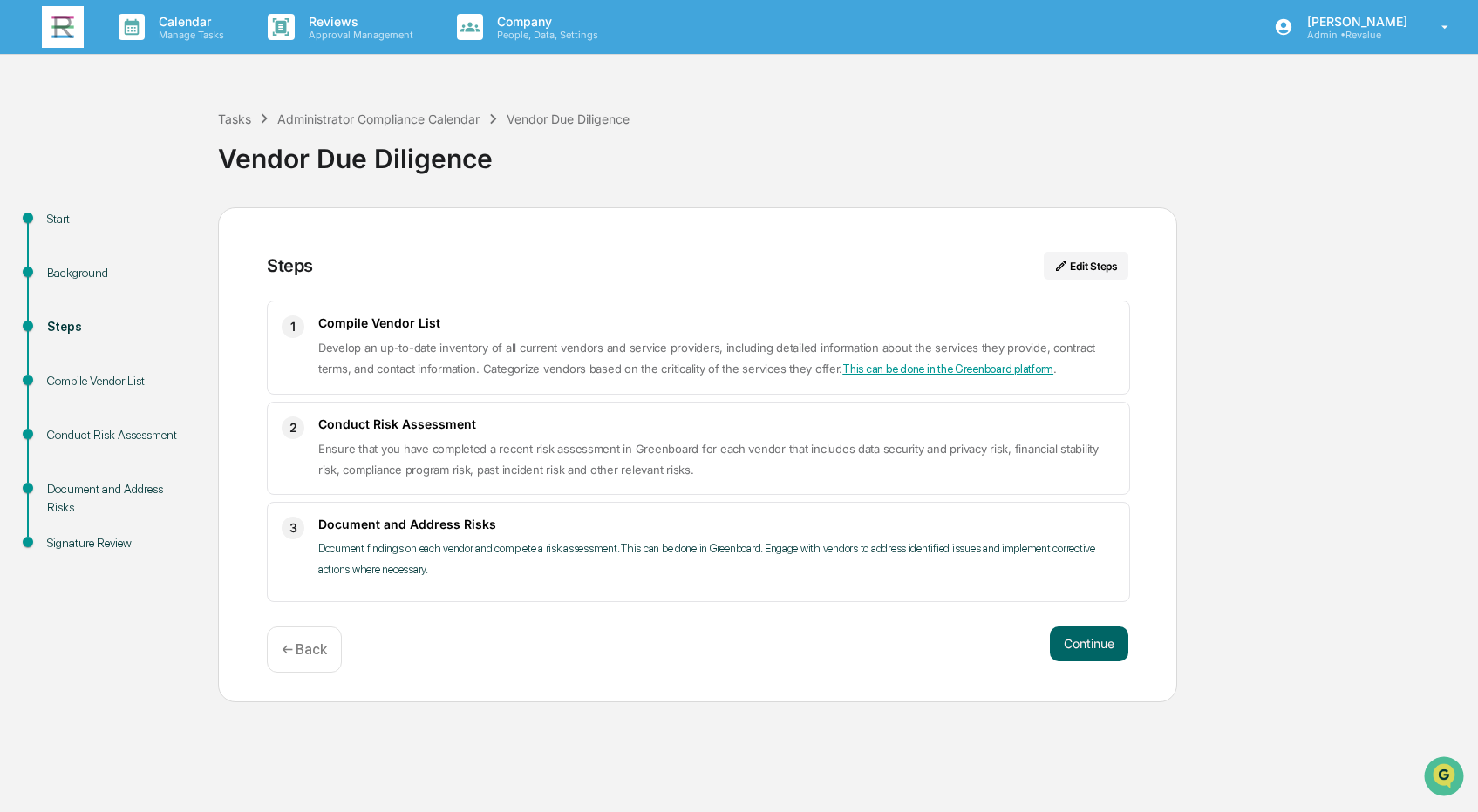
click at [957, 369] on link "This can be done in the Greenboard platform" at bounding box center [947, 369] width 211 height 13
click at [322, 634] on div "← Back" at bounding box center [304, 649] width 75 height 46
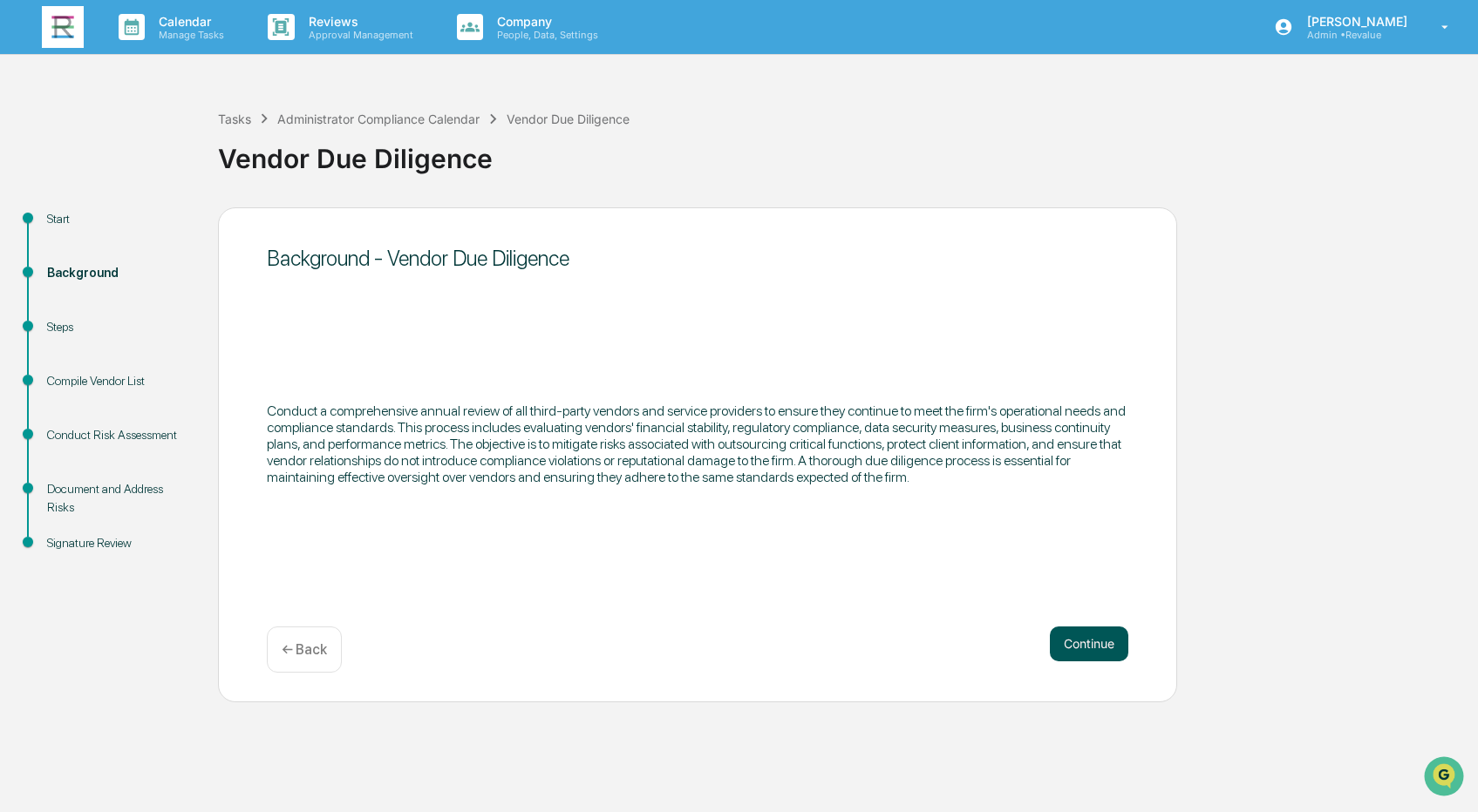
click at [1104, 657] on button "Continue" at bounding box center [1088, 644] width 78 height 35
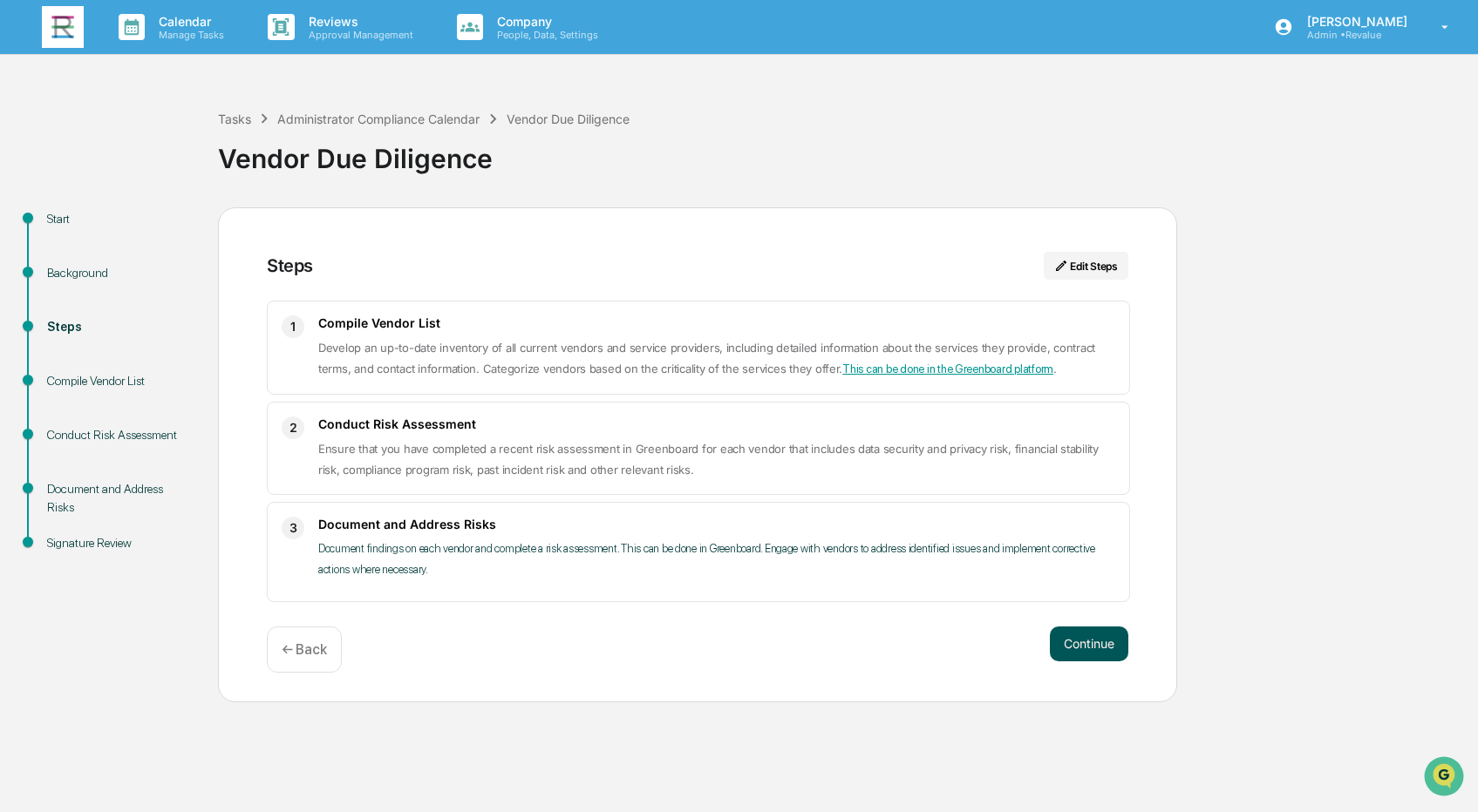
click at [1104, 654] on button "Continue" at bounding box center [1088, 644] width 78 height 35
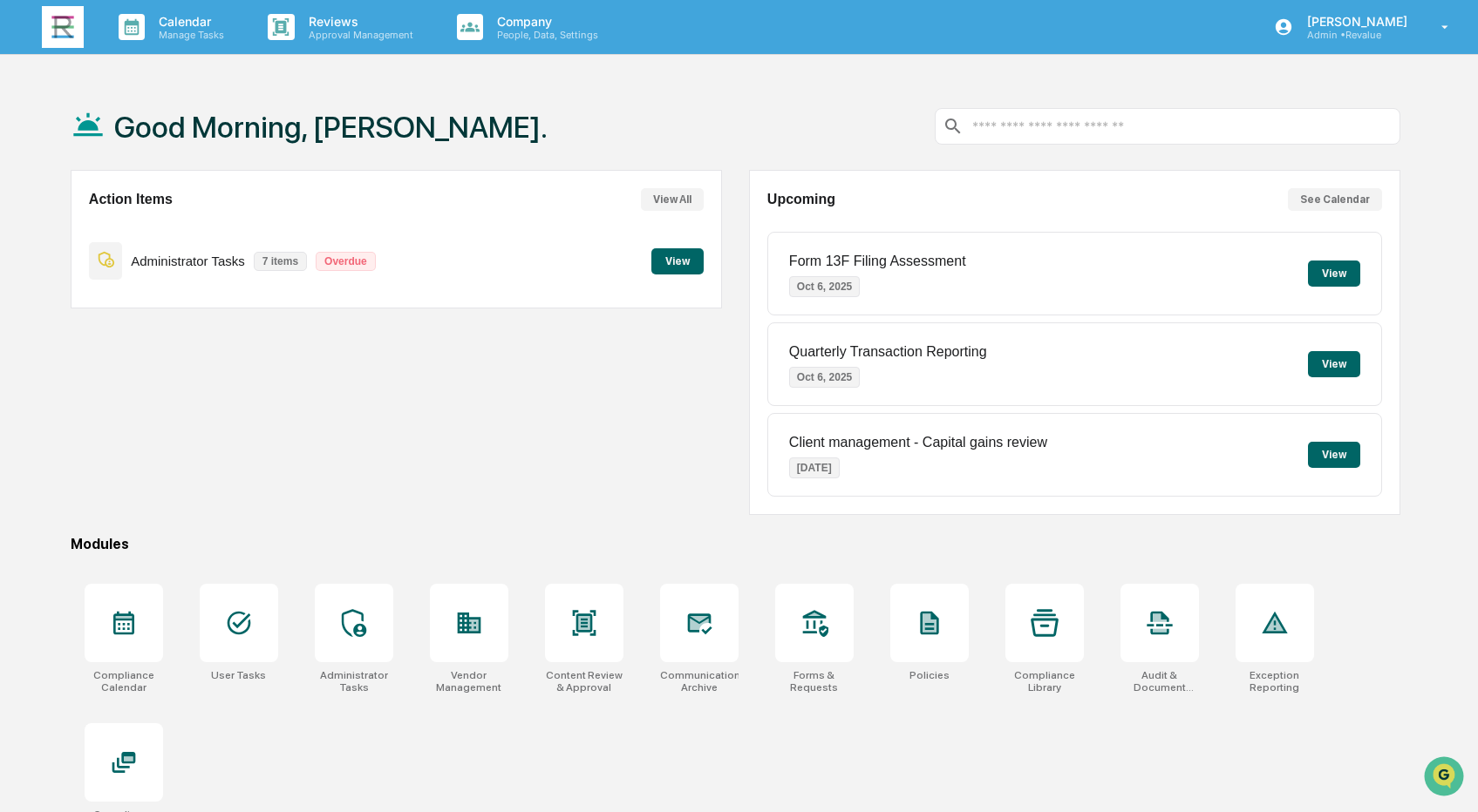
click at [672, 259] on button "View" at bounding box center [677, 261] width 52 height 26
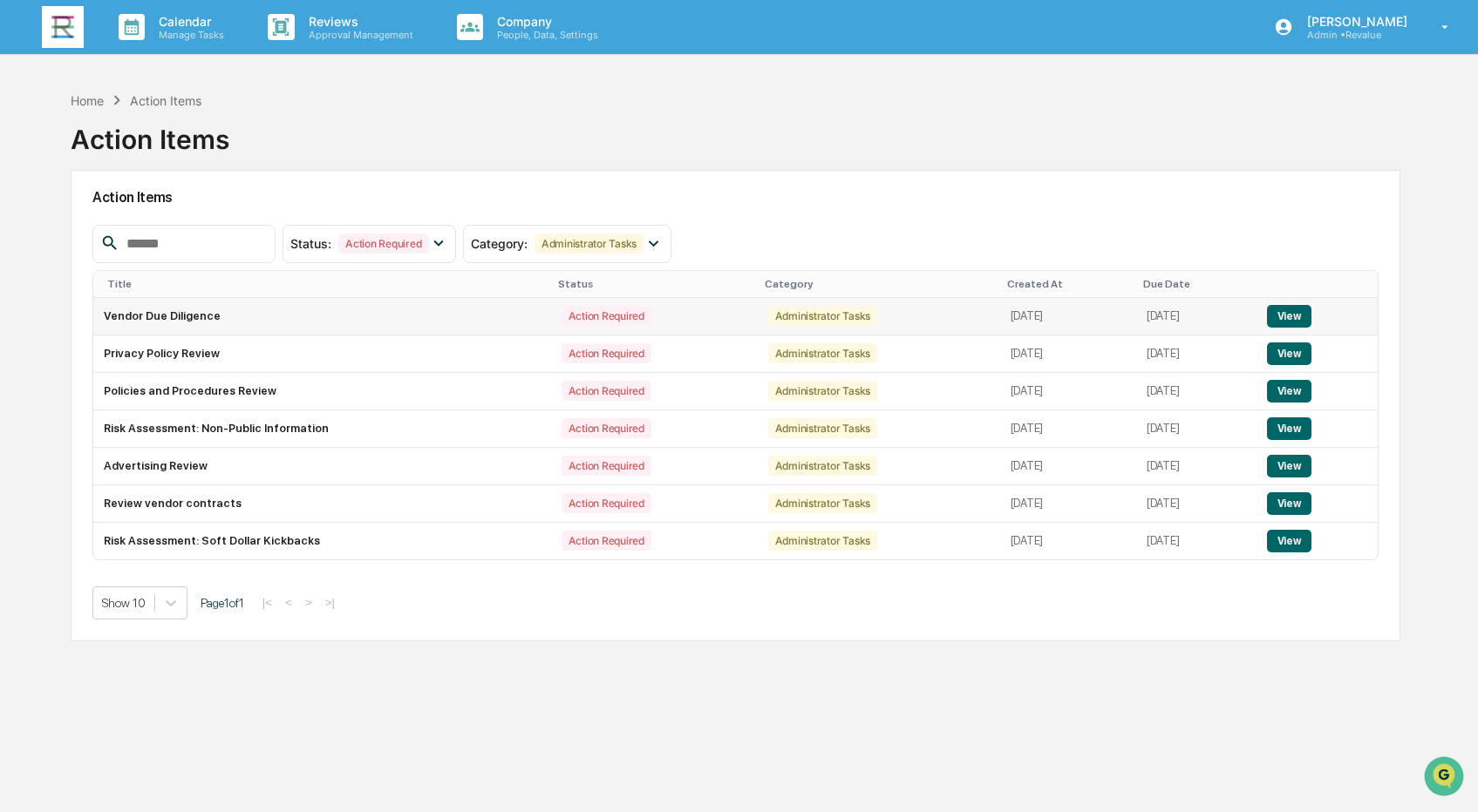
click at [1299, 316] on button "View" at bounding box center [1289, 316] width 44 height 23
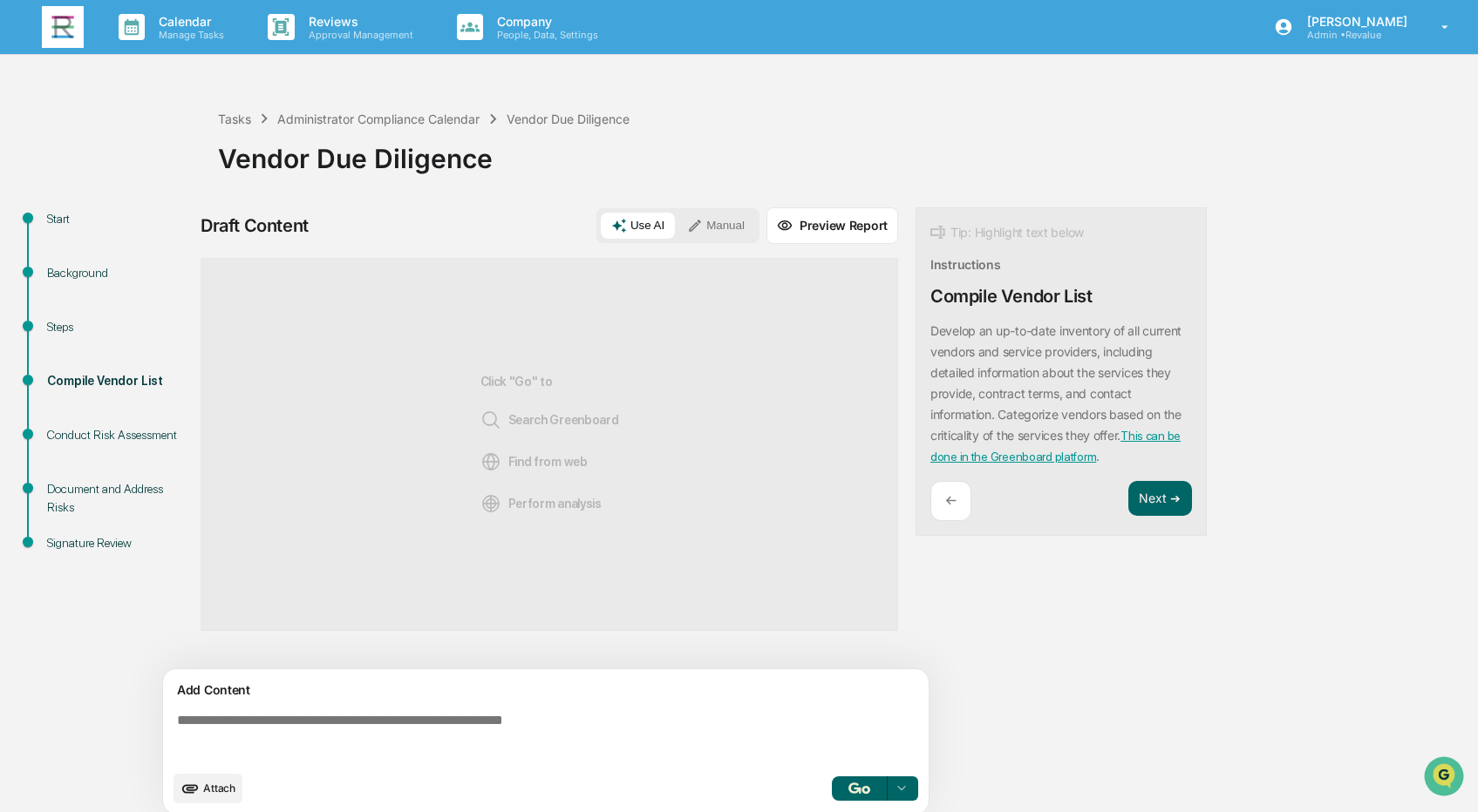
scroll to position [14, 0]
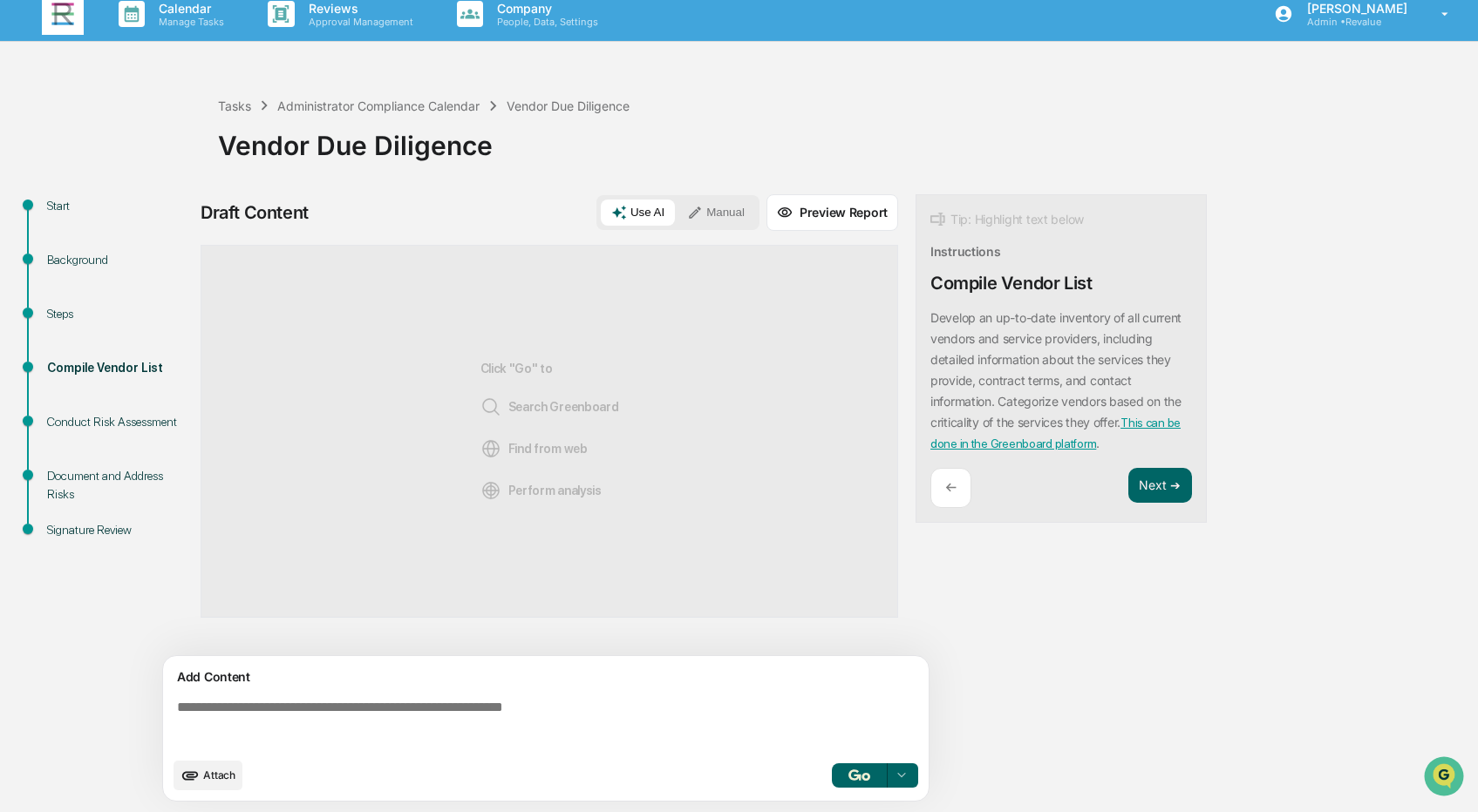
click at [60, 309] on div "Steps" at bounding box center [118, 315] width 143 height 18
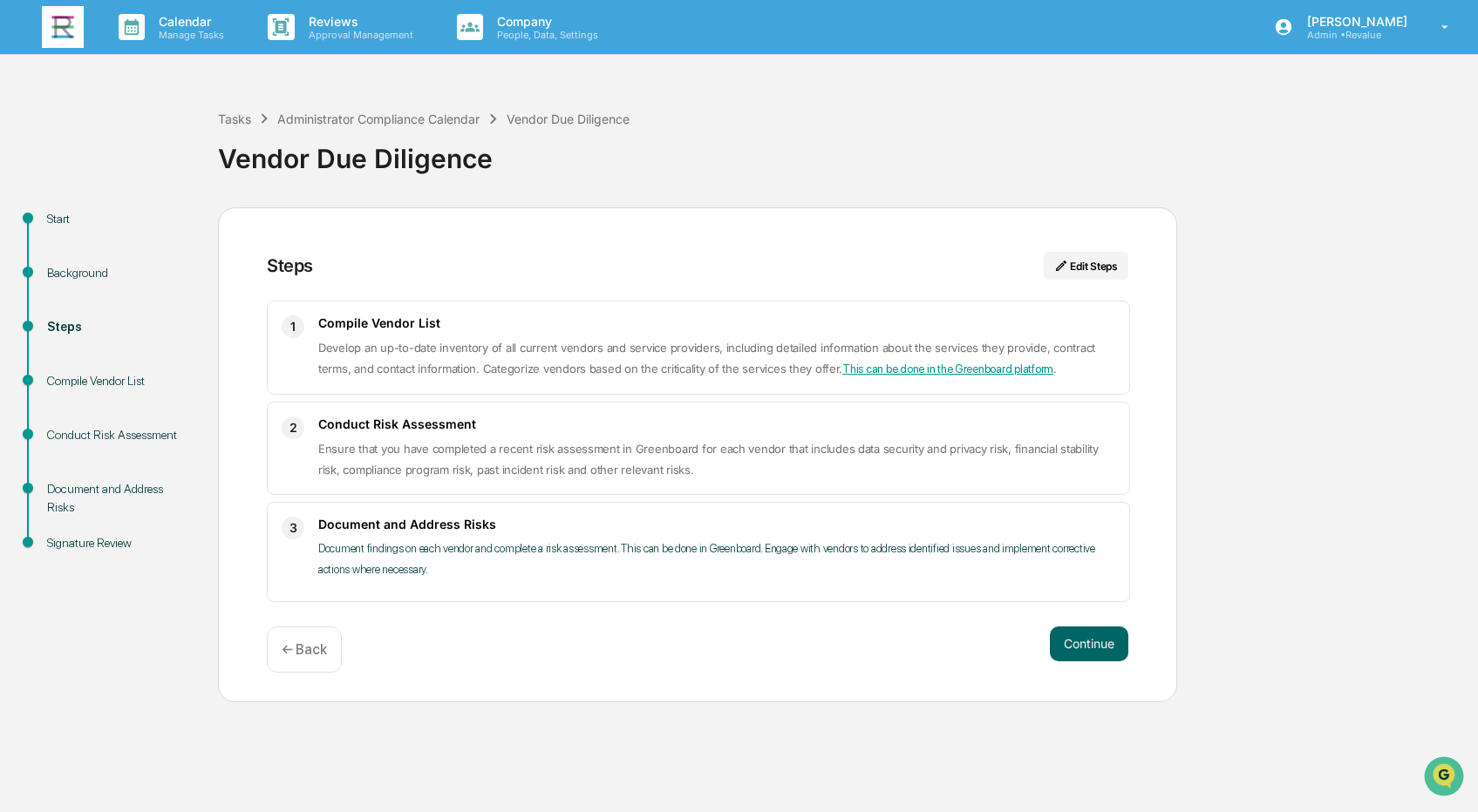
click at [888, 367] on link "This can be done in the Greenboard platform" at bounding box center [947, 369] width 211 height 13
click at [979, 369] on link "This can be done in the Greenboard platform" at bounding box center [947, 369] width 211 height 13
